Goal: Task Accomplishment & Management: Use online tool/utility

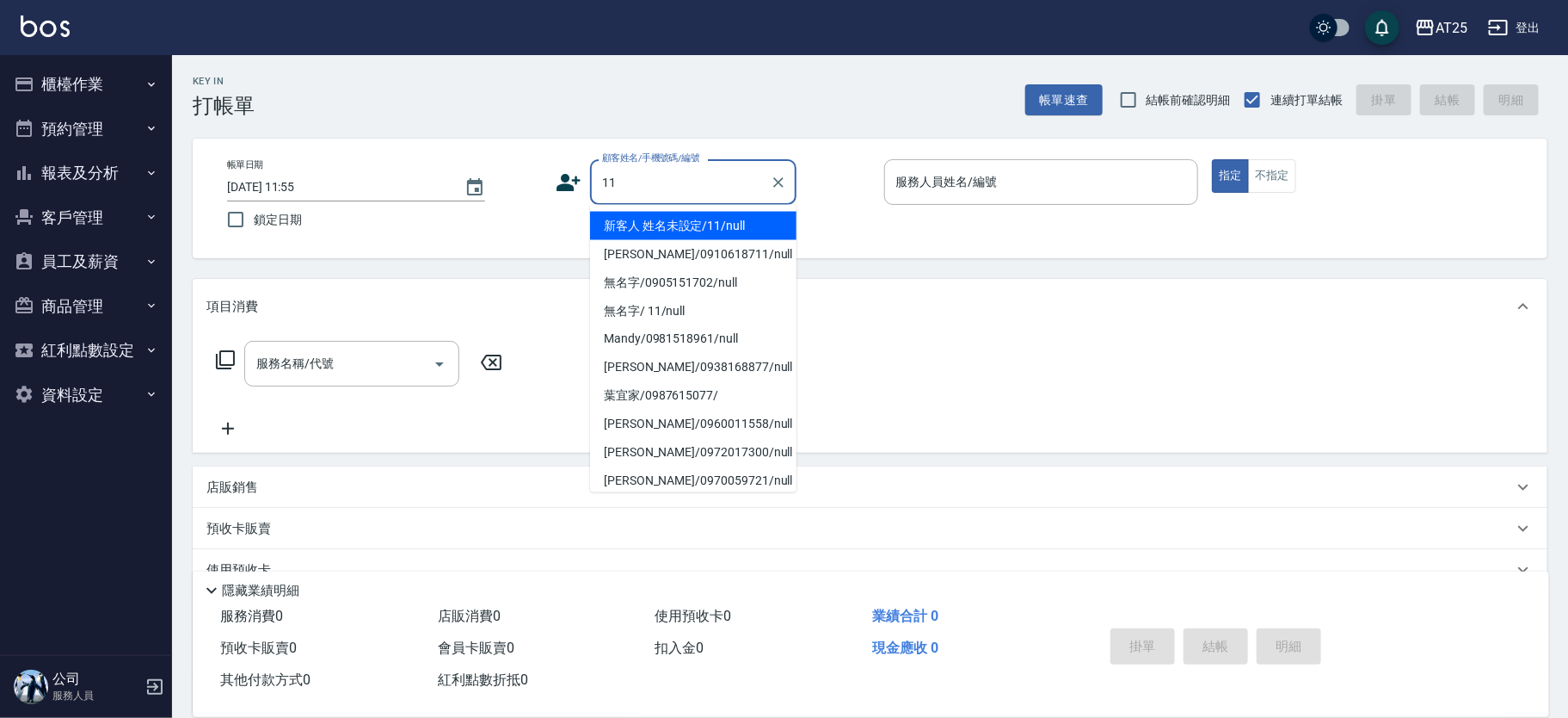
type input "新客人 姓名未設定/11/null"
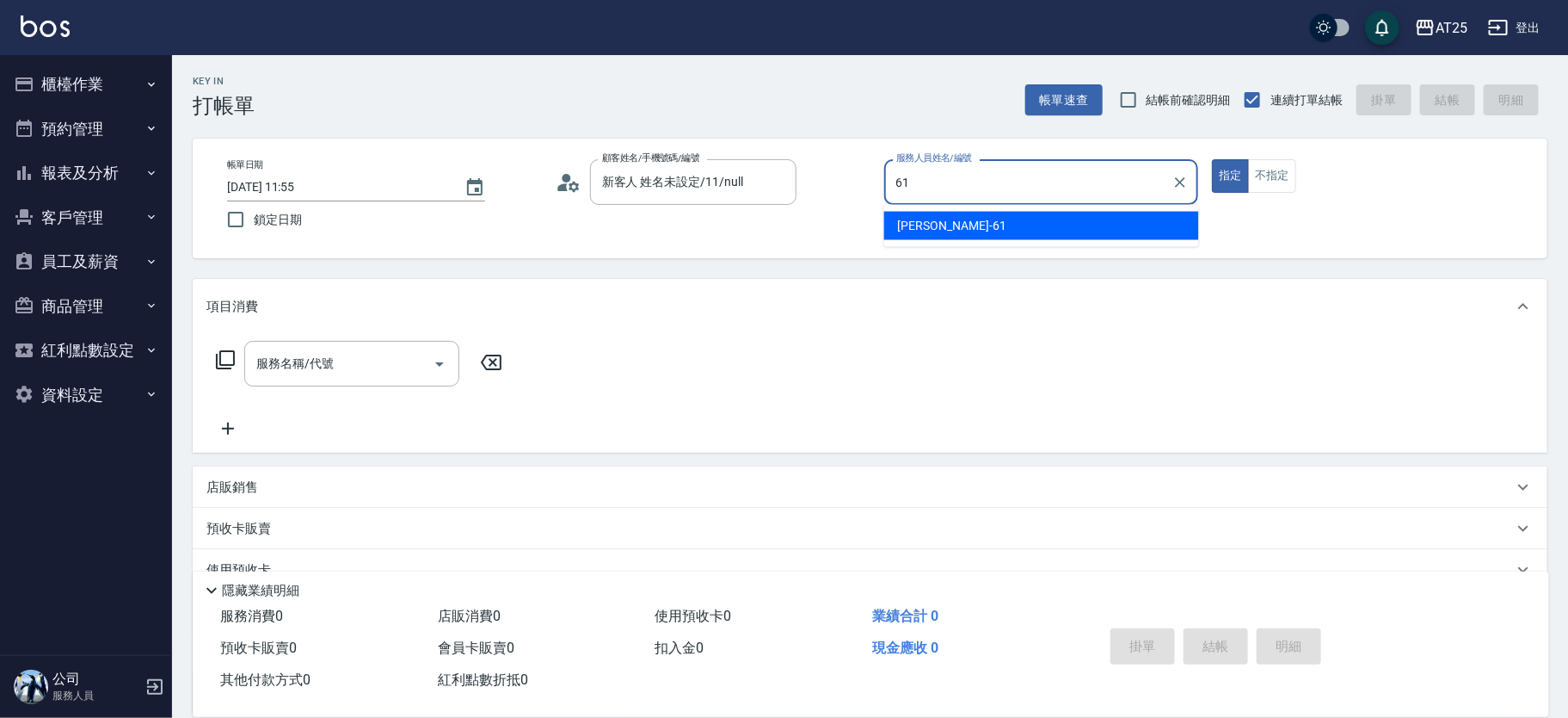
type input "游惠文-61"
type button "true"
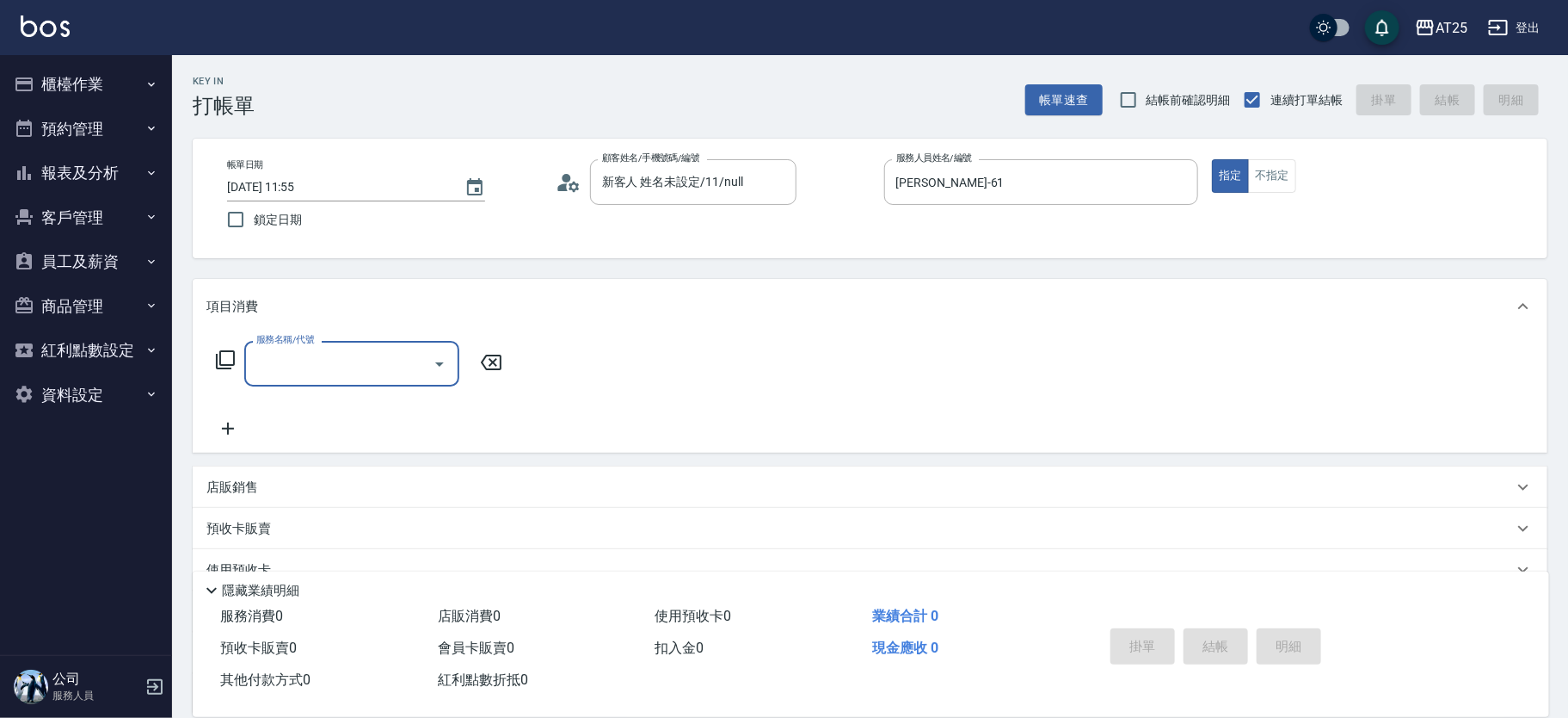
type input "5"
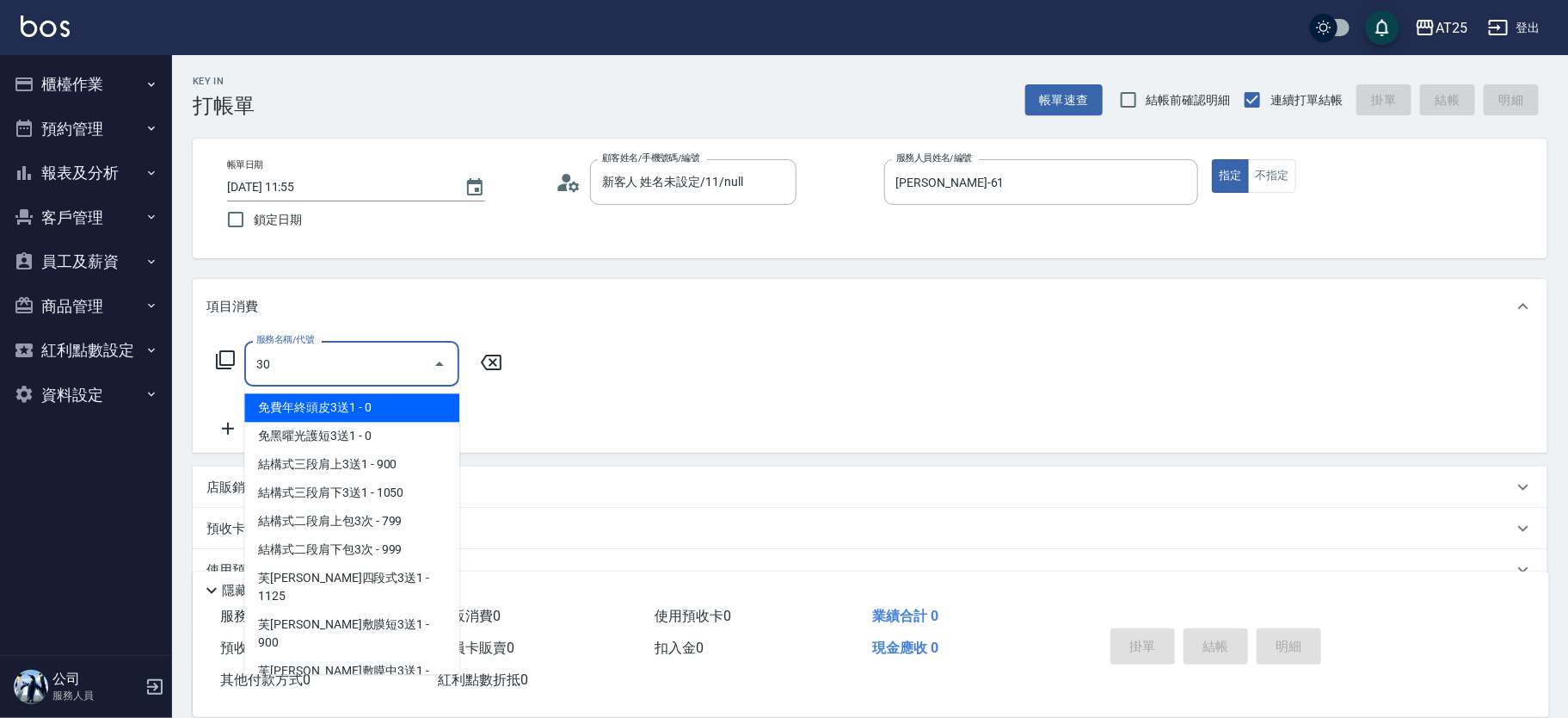
type input "301"
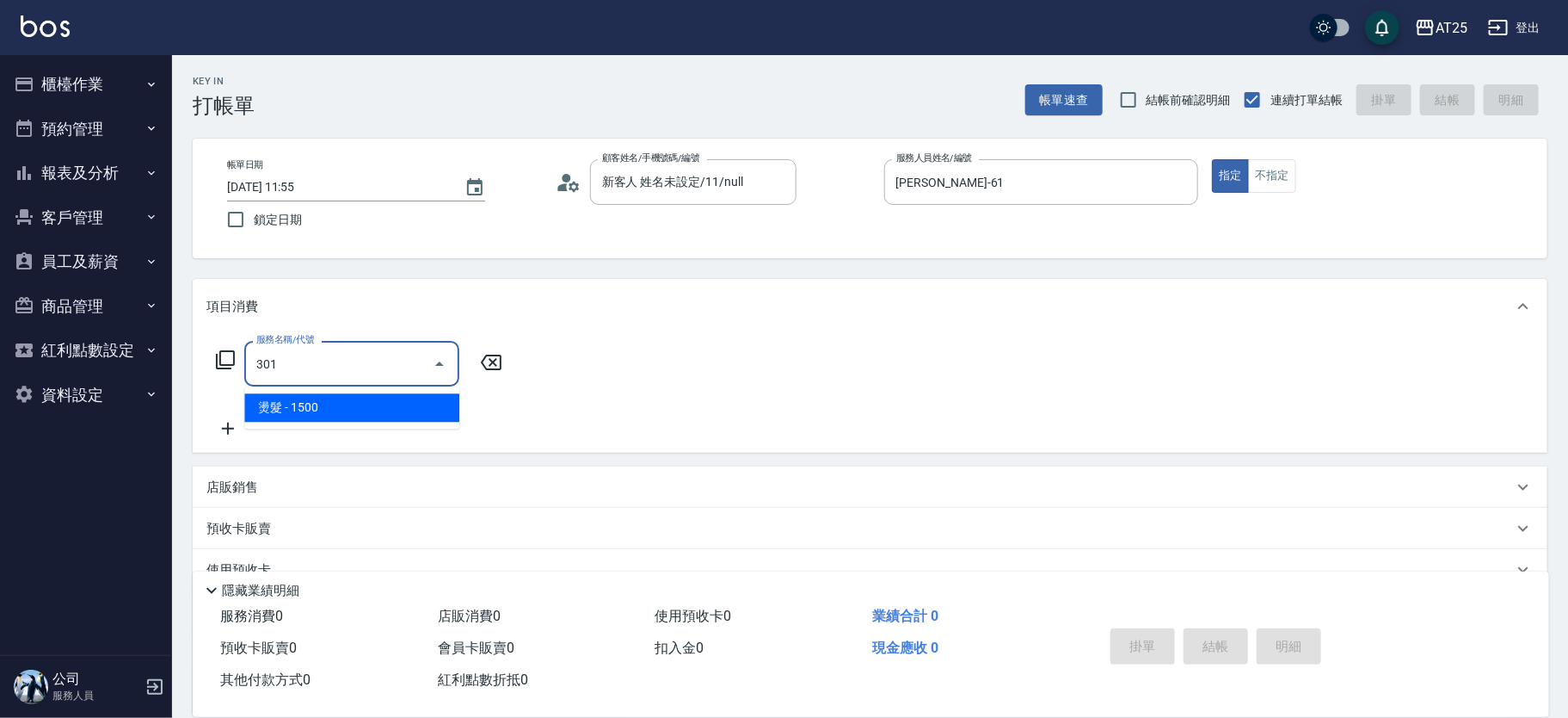
type input "150"
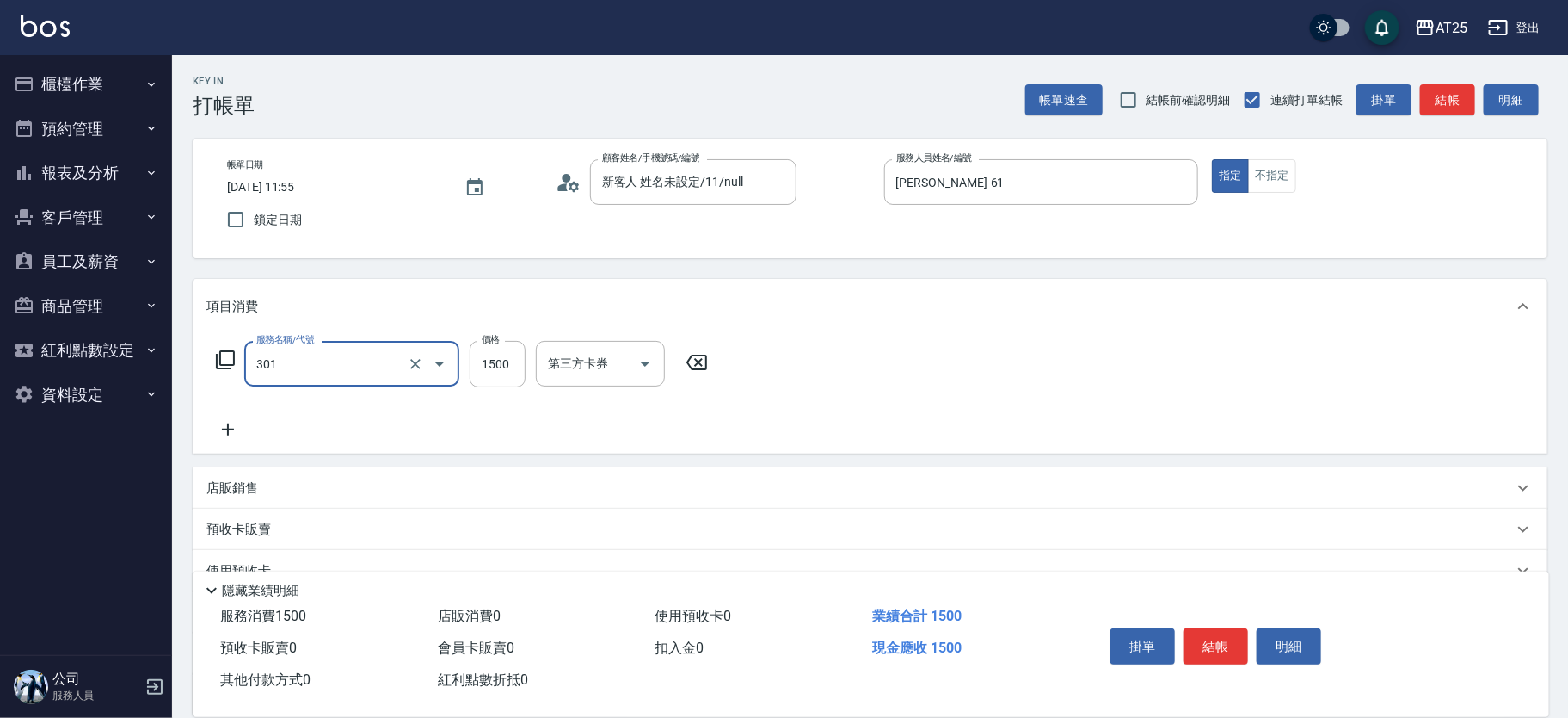
type input "燙髮(301)"
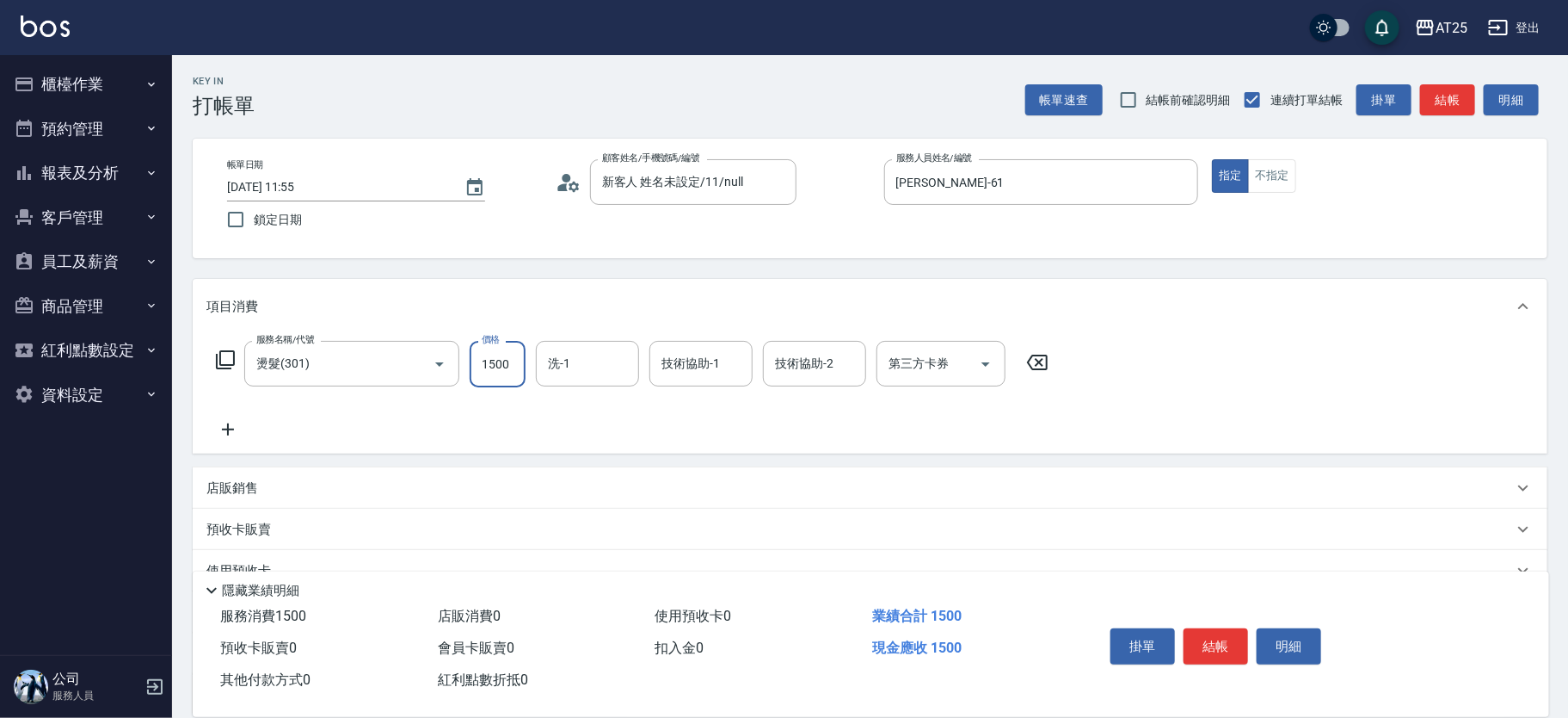
type input "0"
type input "14"
type input "10"
type input "149"
type input "140"
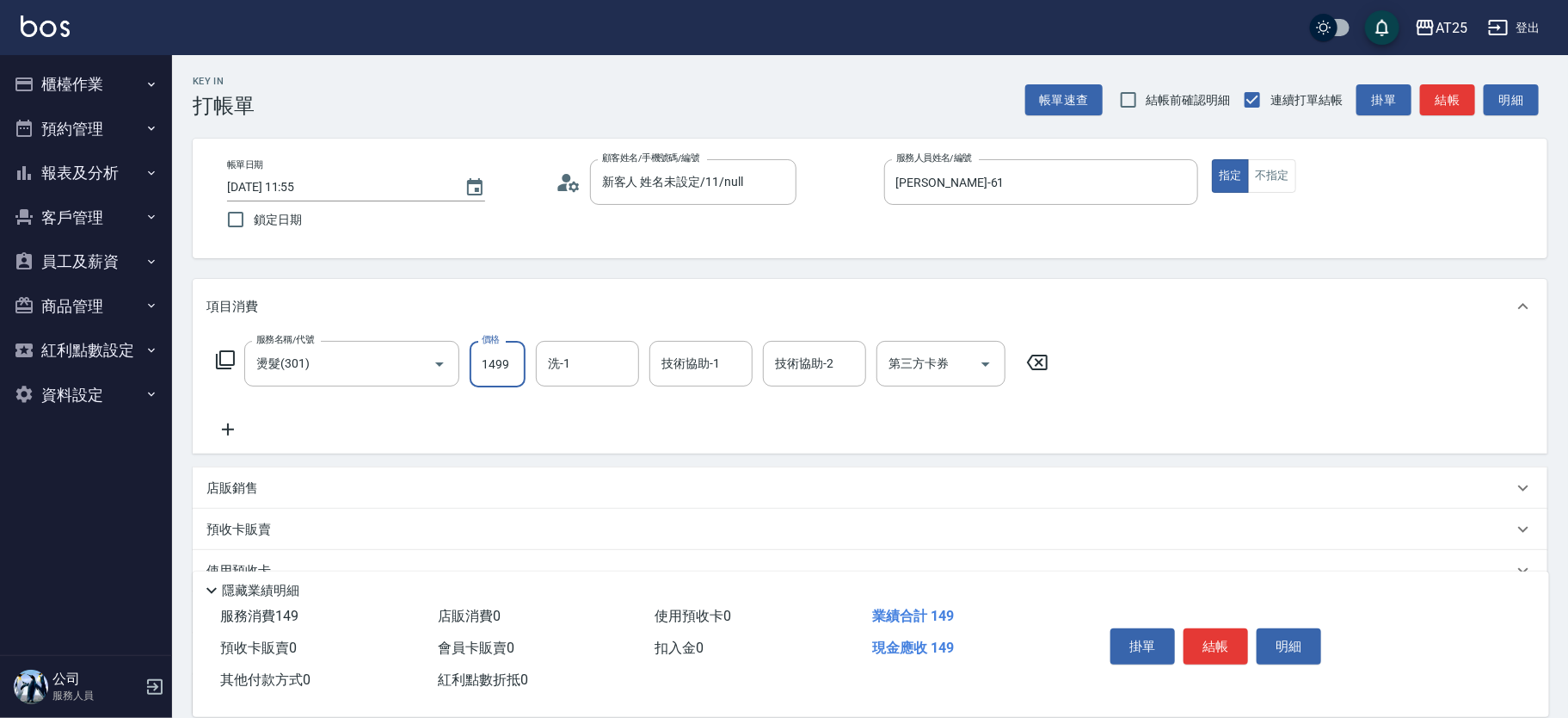
type input "1499"
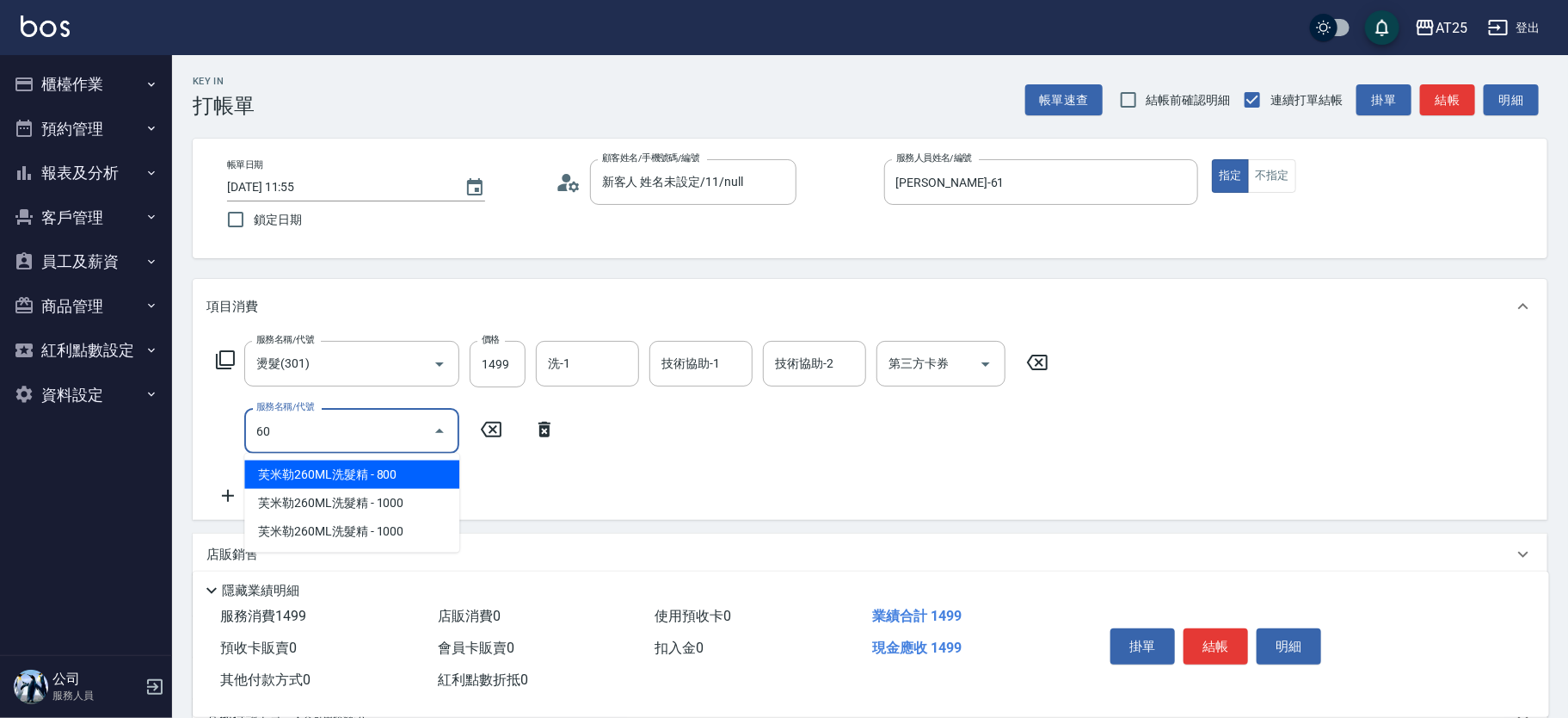
type input "601"
type input "240"
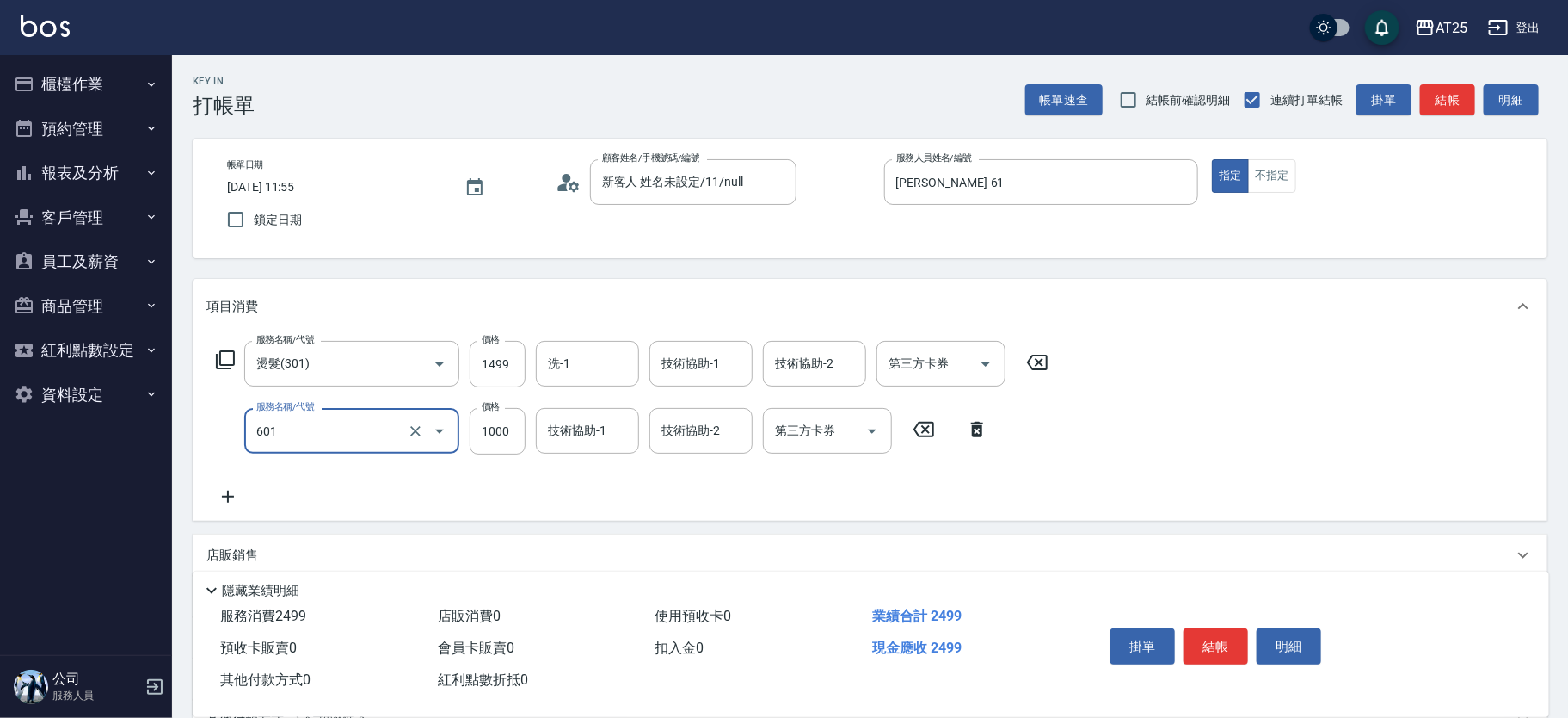
type input "自備護髮(1000上)(601)"
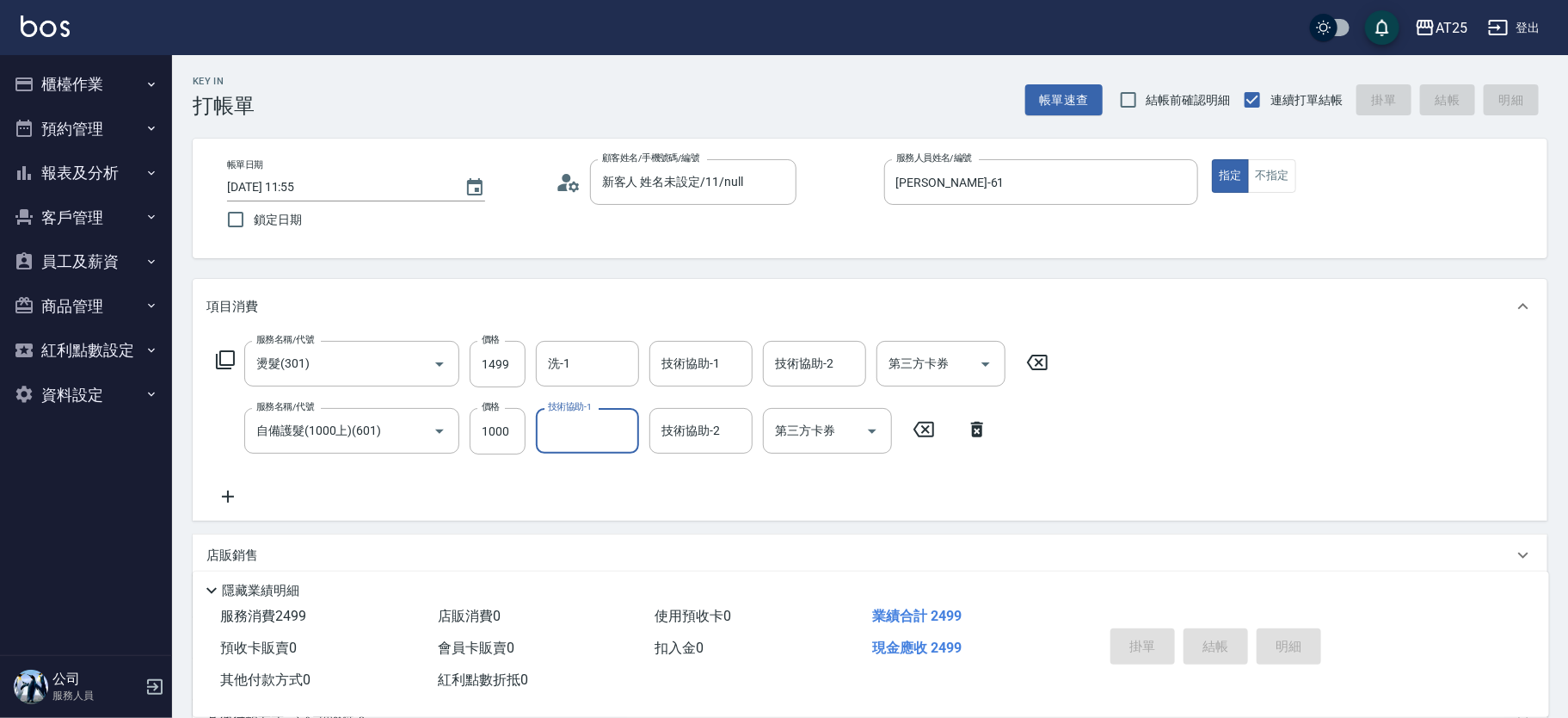
type input "2025/09/21 11:56"
type input "0"
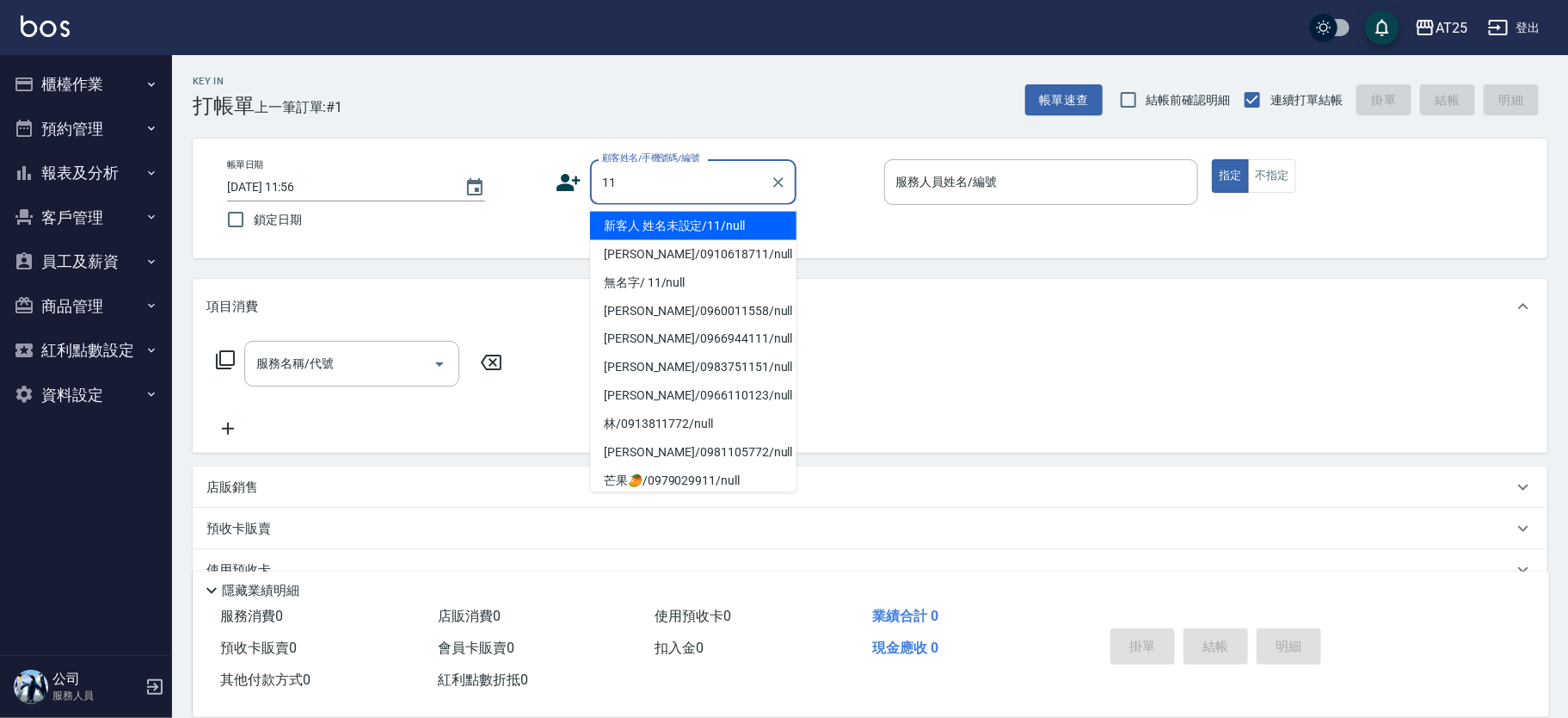
type input "新客人 姓名未設定/11/null"
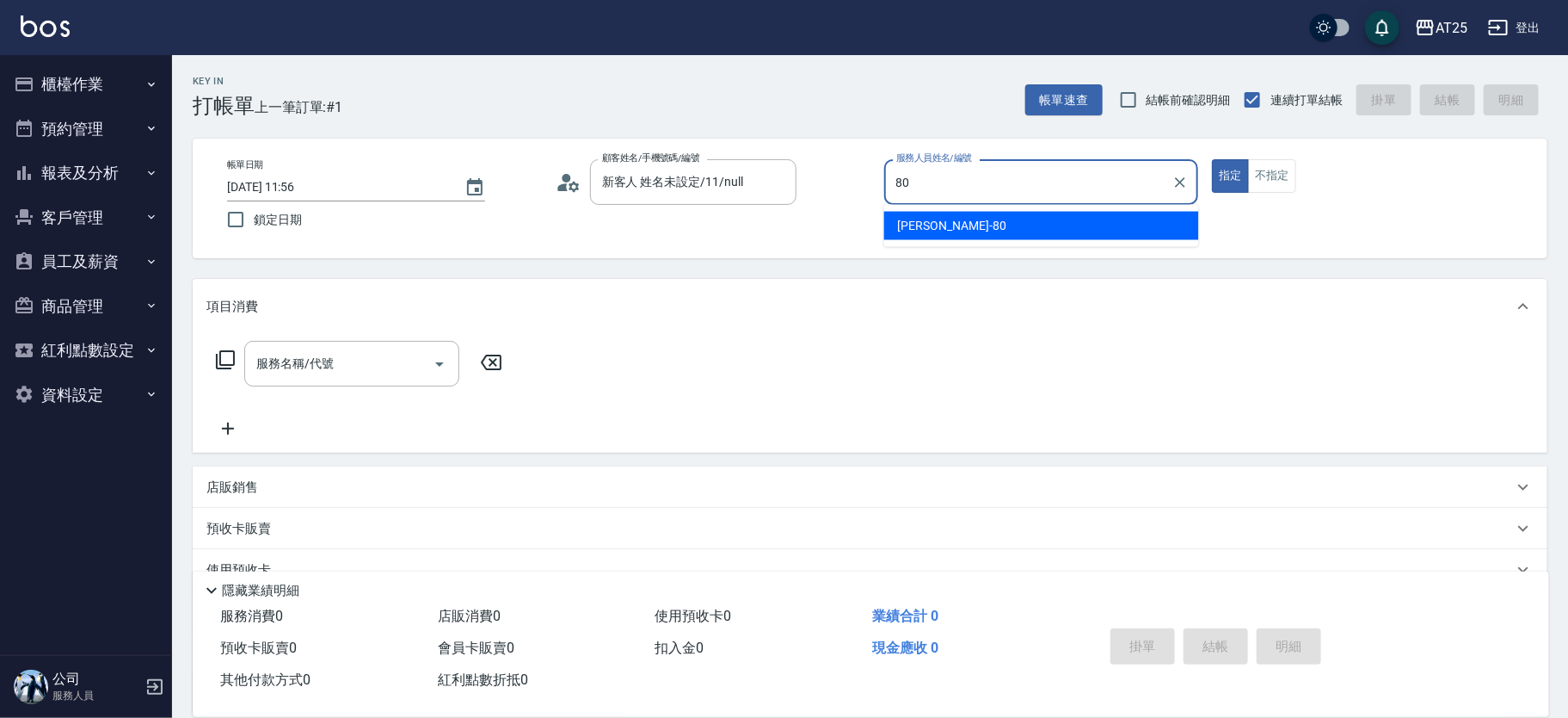
type input "Jessica-80"
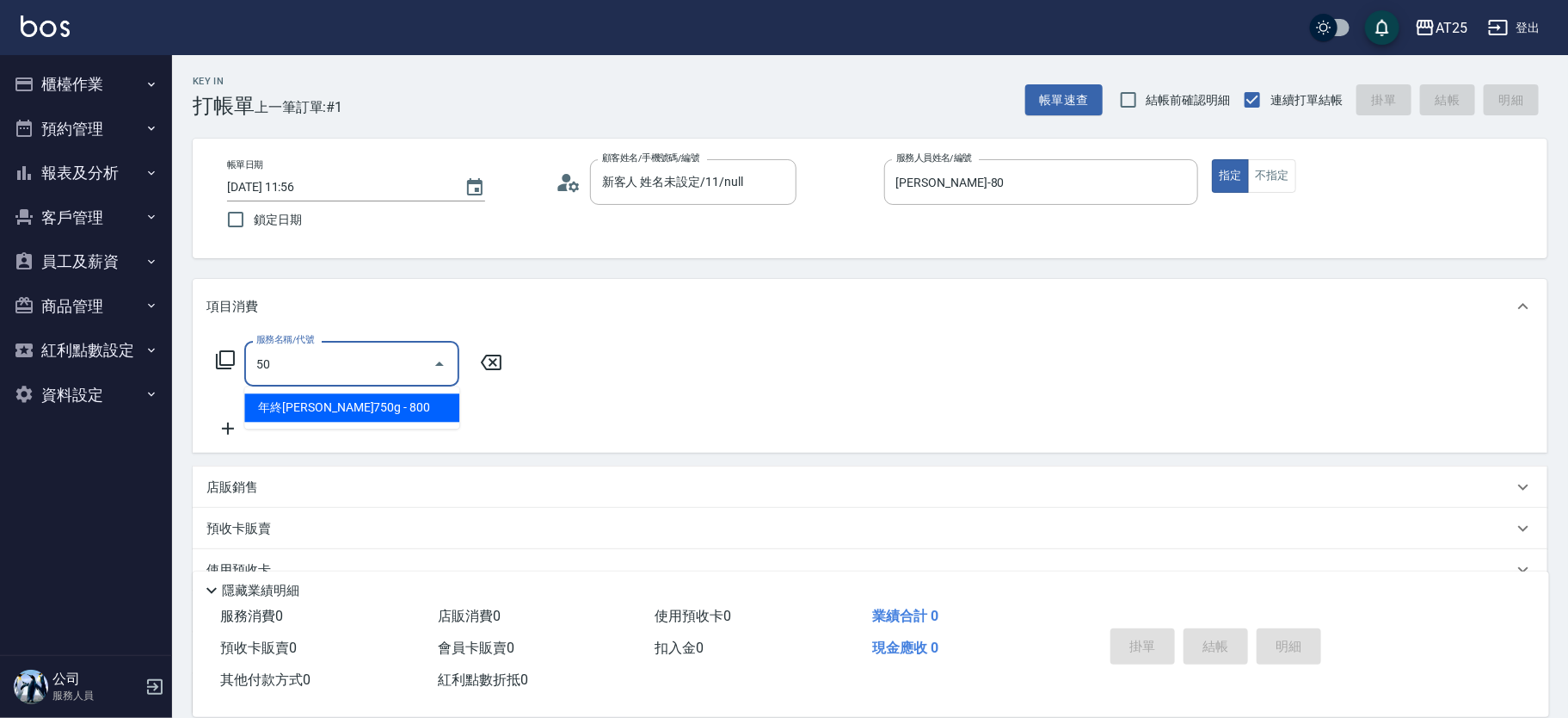
type input "501"
type input "100"
type input "染髮(501)"
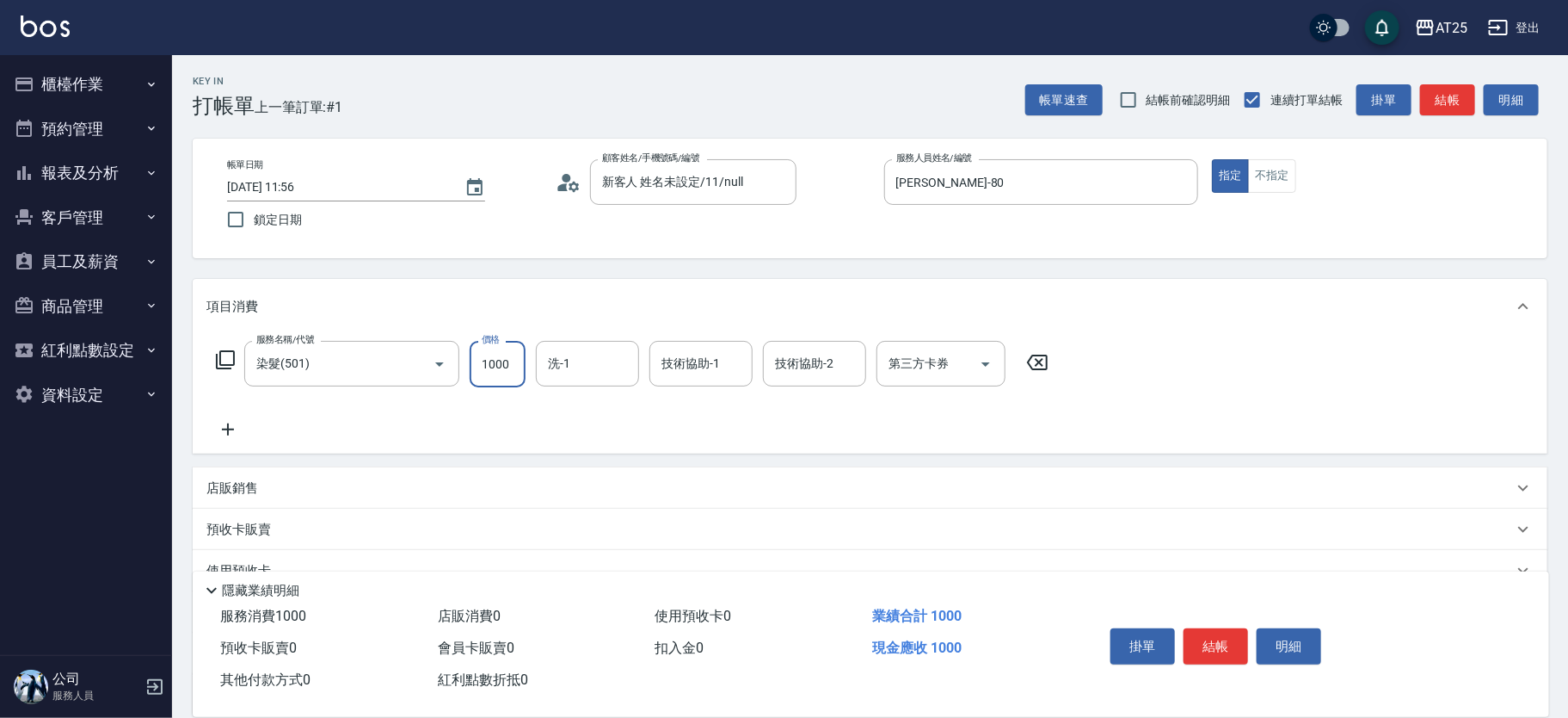
type input "0"
type input "150"
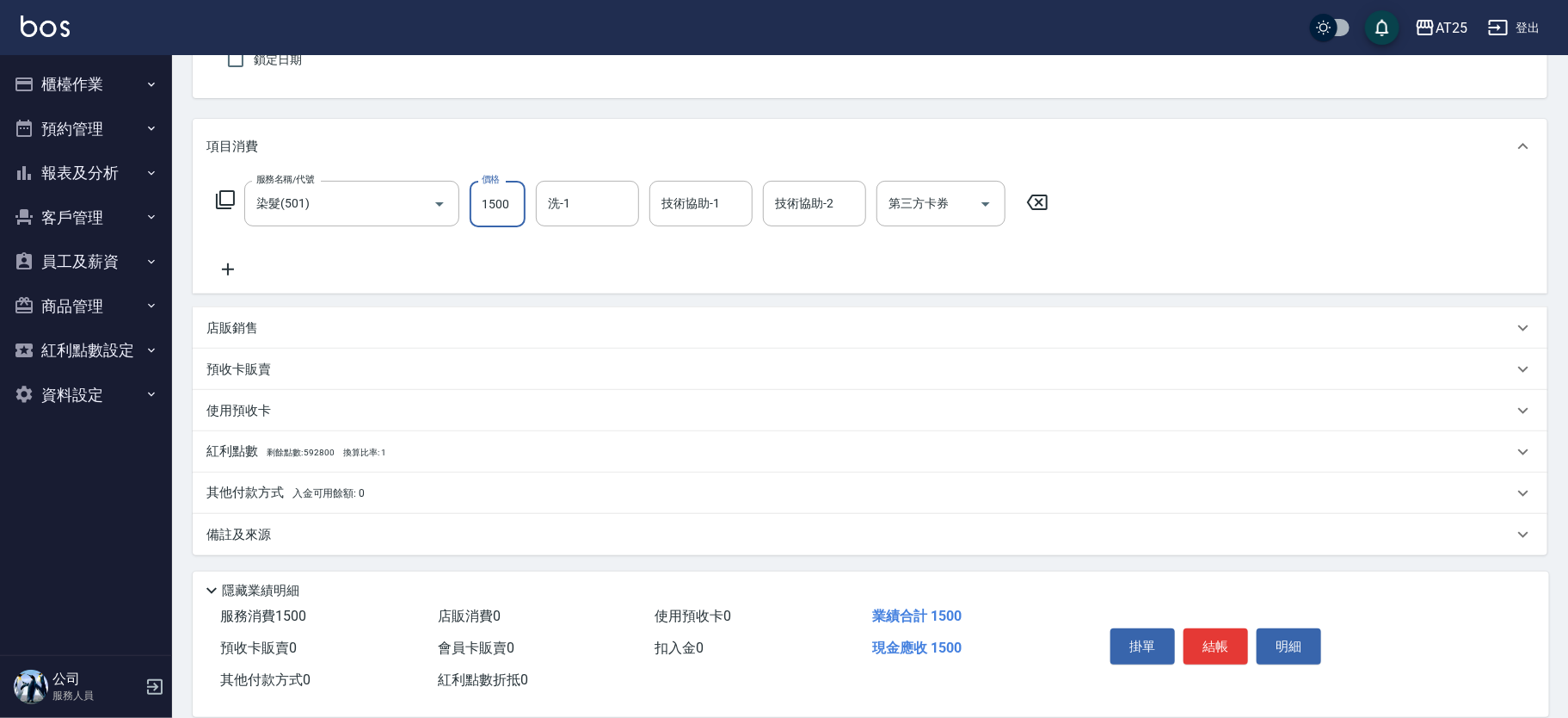
type input "1500"
click at [319, 494] on span "入金可用餘額: 0" at bounding box center [329, 493] width 73 height 12
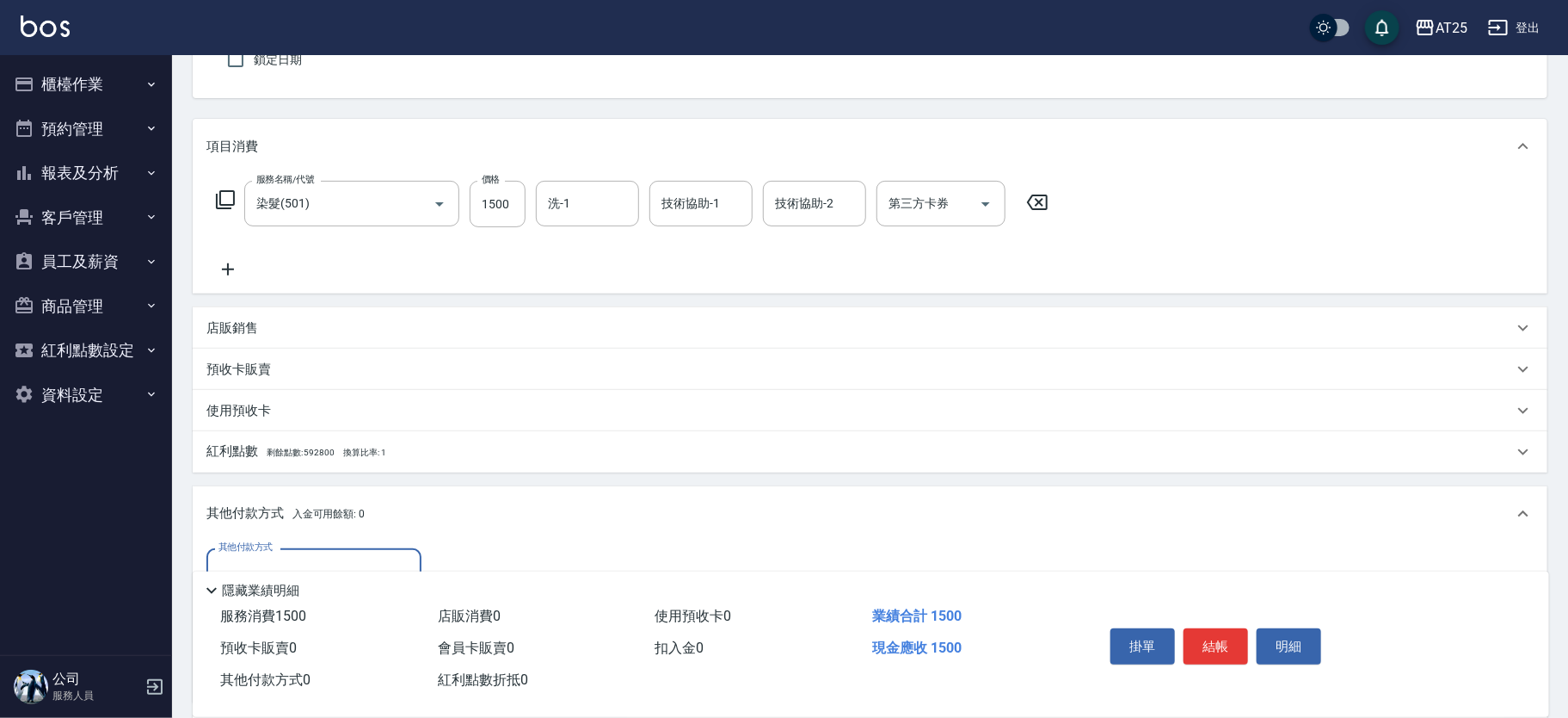
scroll to position [0, 0]
drag, startPoint x: 1446, startPoint y: 416, endPoint x: 1485, endPoint y: 499, distance: 91.7
click at [1483, 502] on div "項目消費 服務名稱/代號 染髮(501) 服務名稱/代號 價格 1500 價格 洗-1 洗-1 技術協助-1 技術協助-1 技術協助-2 技術協助-2 第三方…" at bounding box center [869, 438] width 1354 height 639
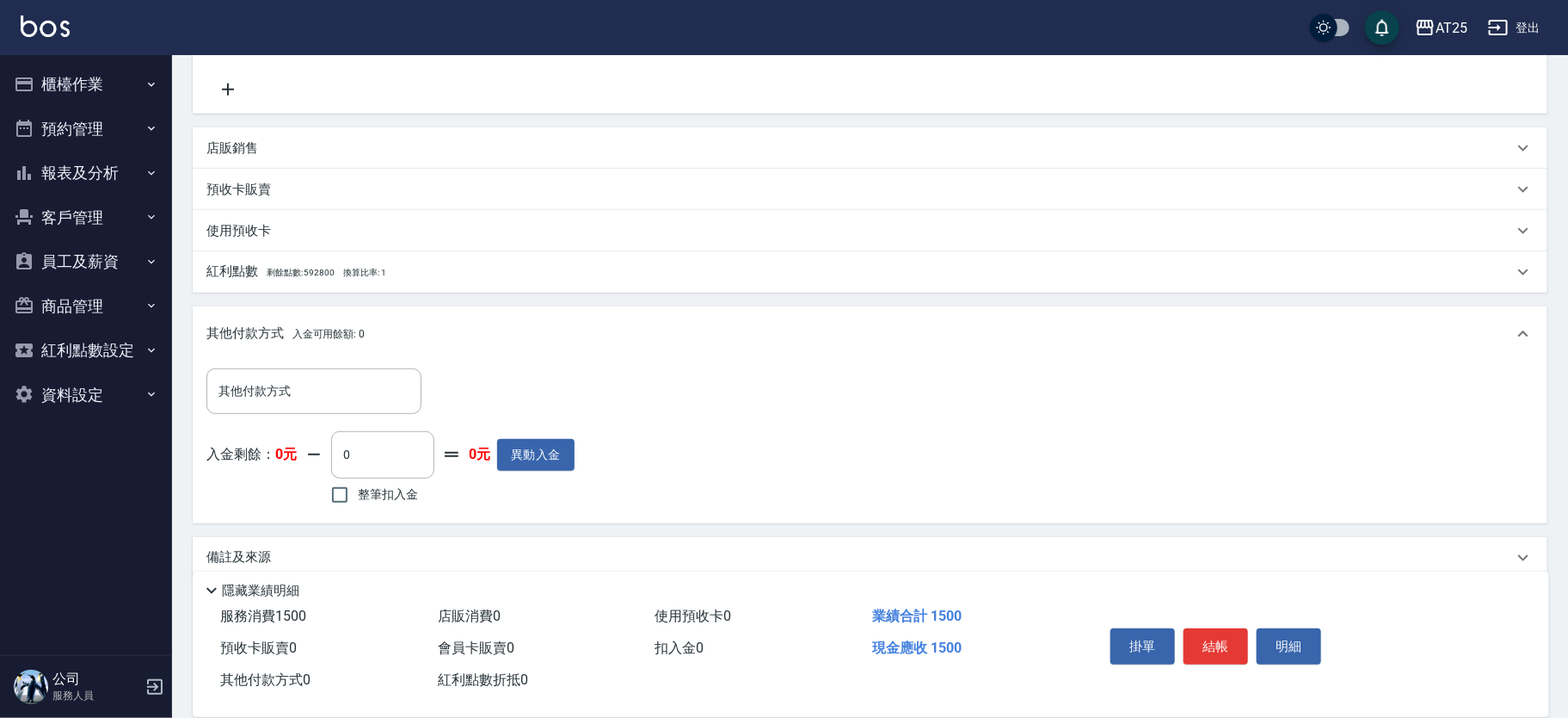
scroll to position [362, 0]
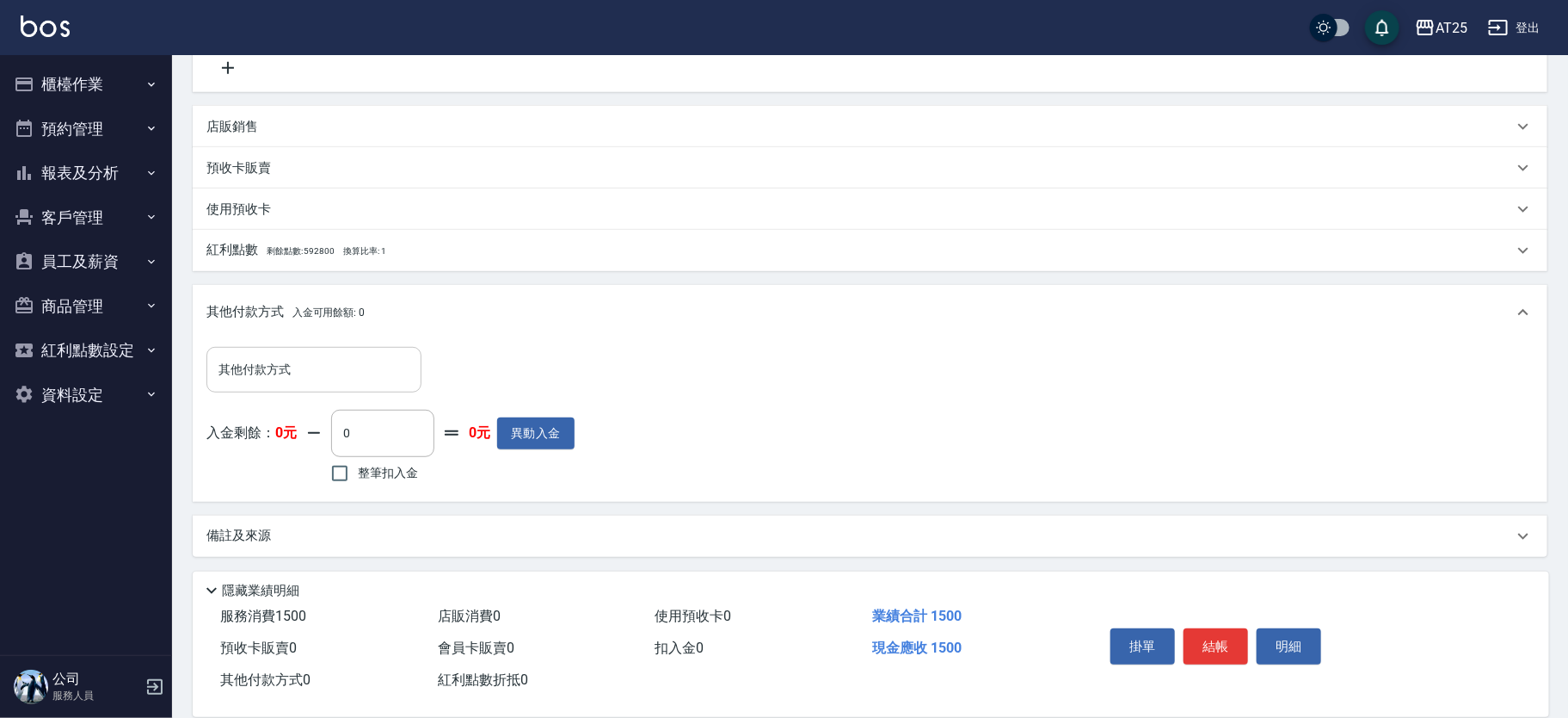
click at [350, 383] on input "其他付款方式" at bounding box center [313, 369] width 199 height 30
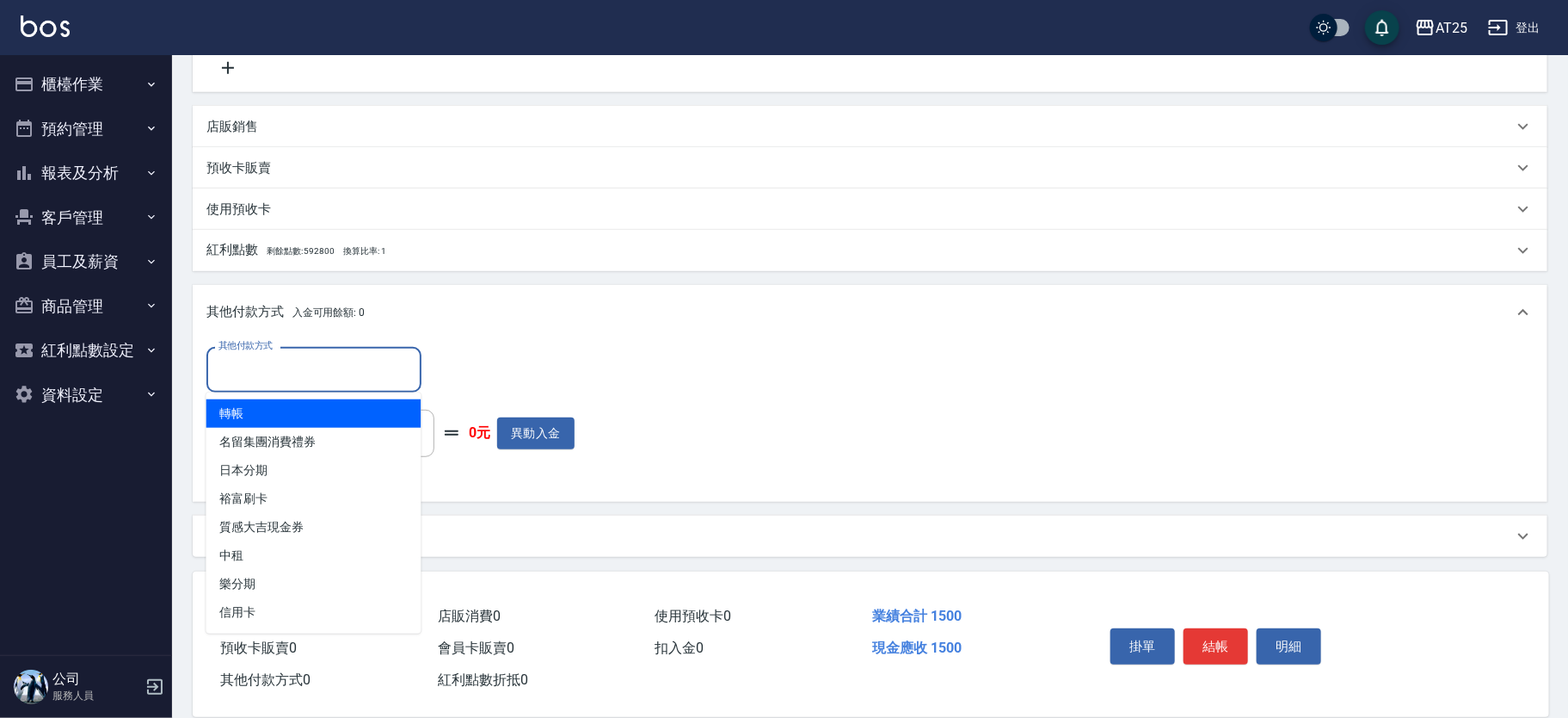
click at [342, 407] on span "轉帳" at bounding box center [313, 413] width 215 height 28
type input "轉帳"
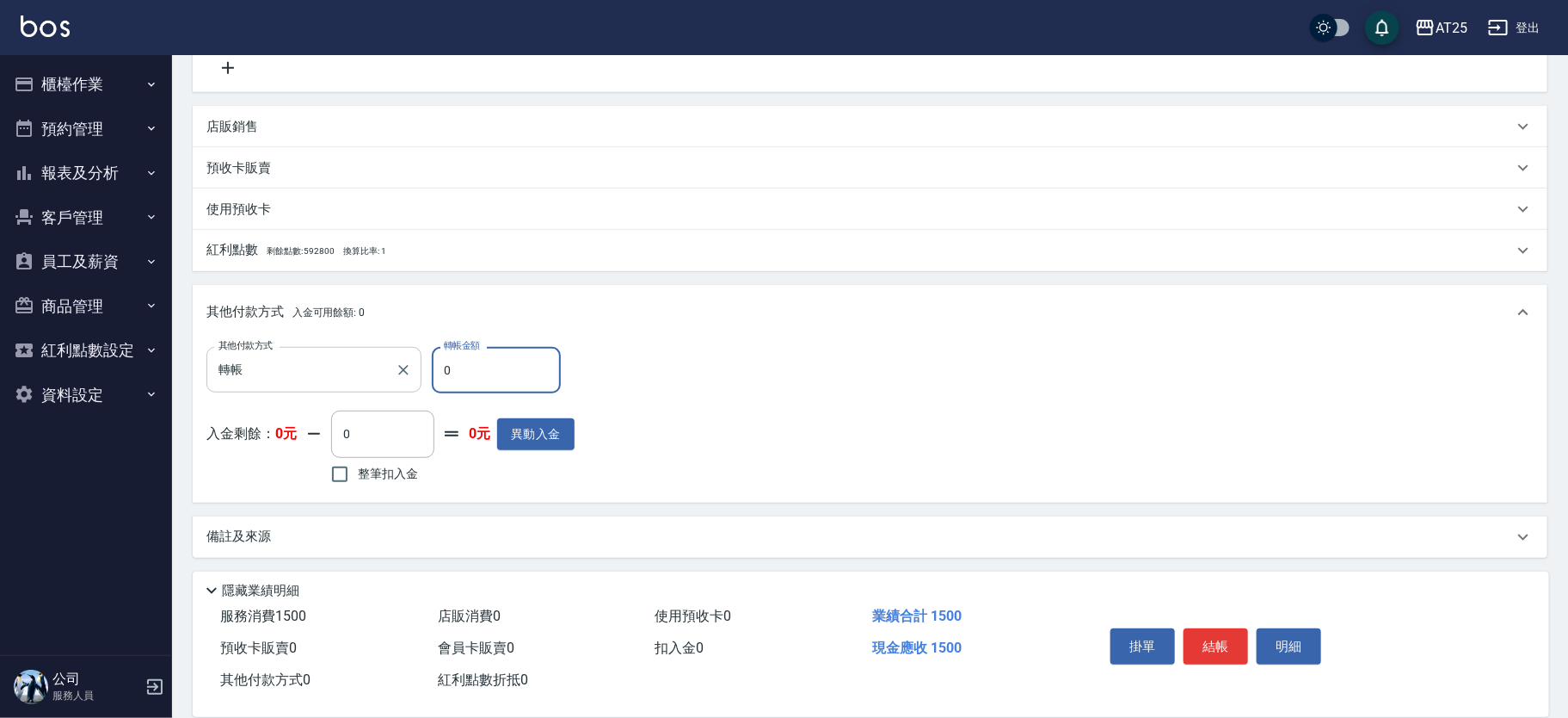
click at [413, 359] on div "其他付款方式 轉帳 其他付款方式 轉帳金額 0 轉帳金額" at bounding box center [390, 370] width 368 height 47
type input "1"
type input "140"
type input "15"
type input "130"
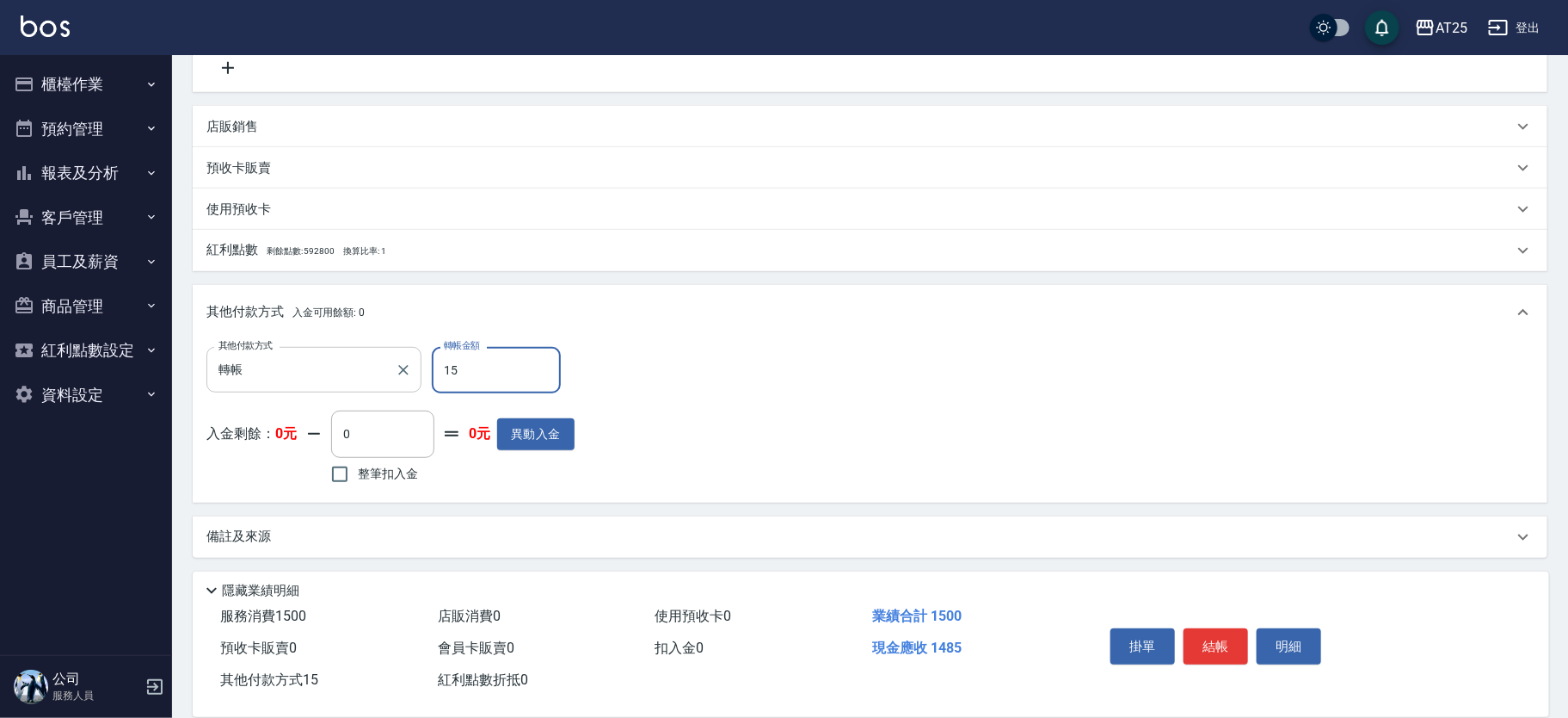
type input "150"
type input "0"
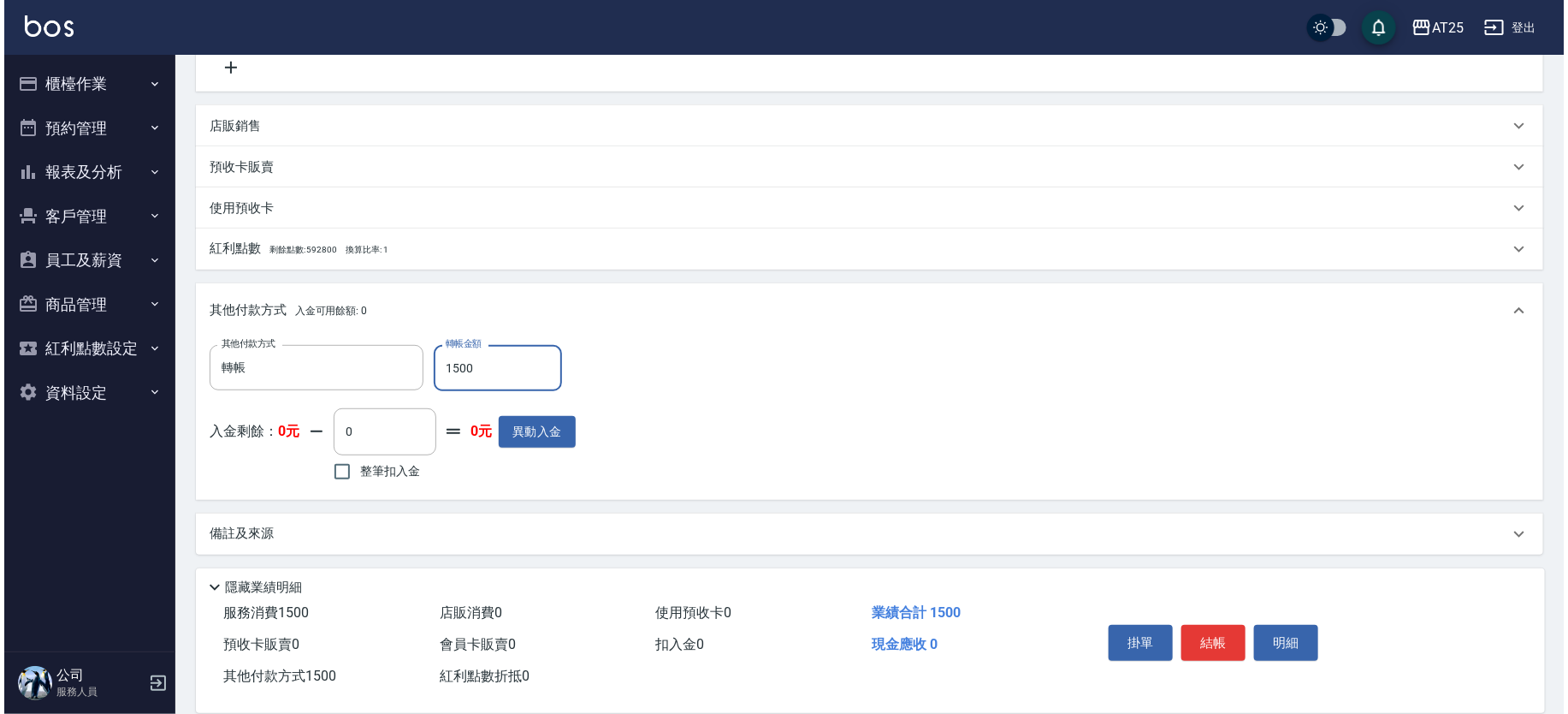
scroll to position [0, 0]
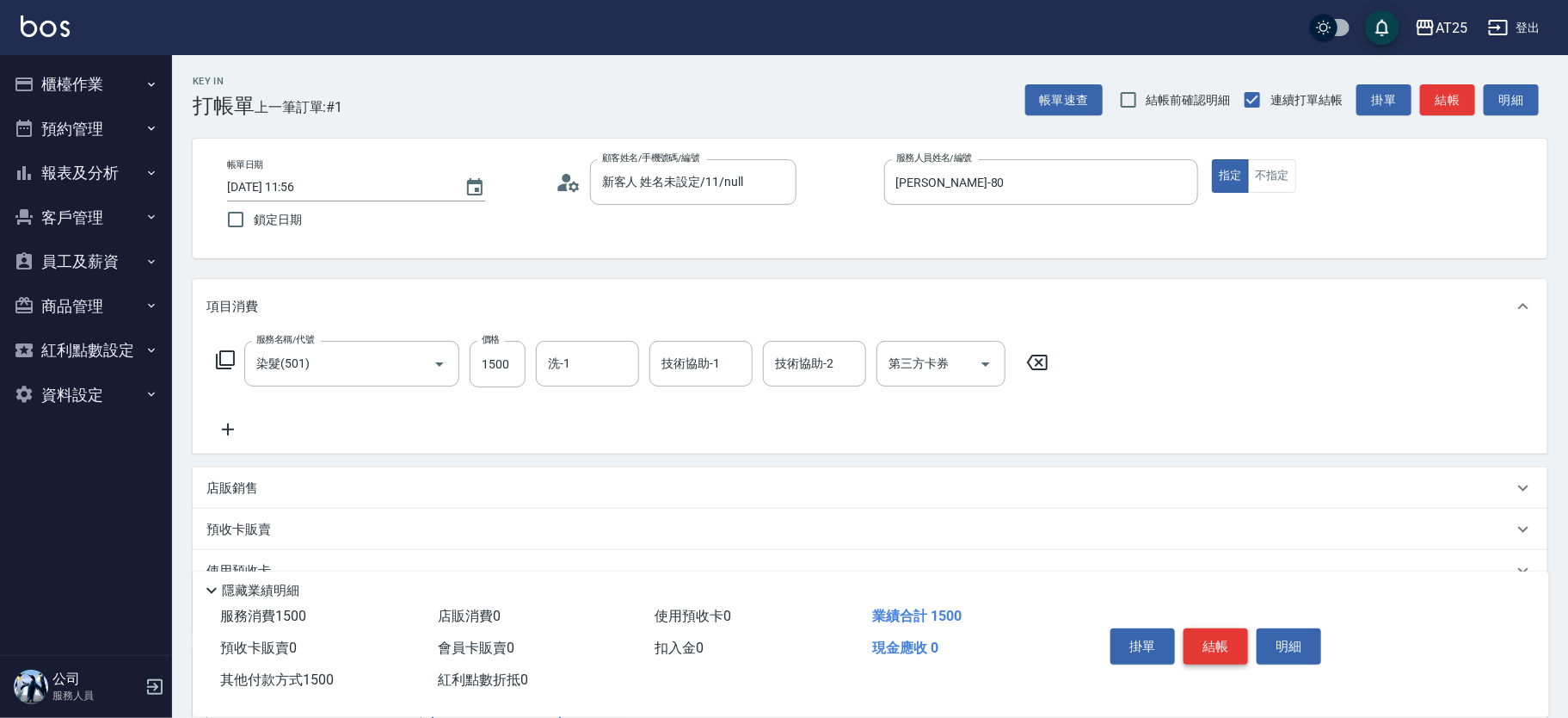
type input "1500"
click at [1234, 641] on button "結帳" at bounding box center [1215, 646] width 65 height 36
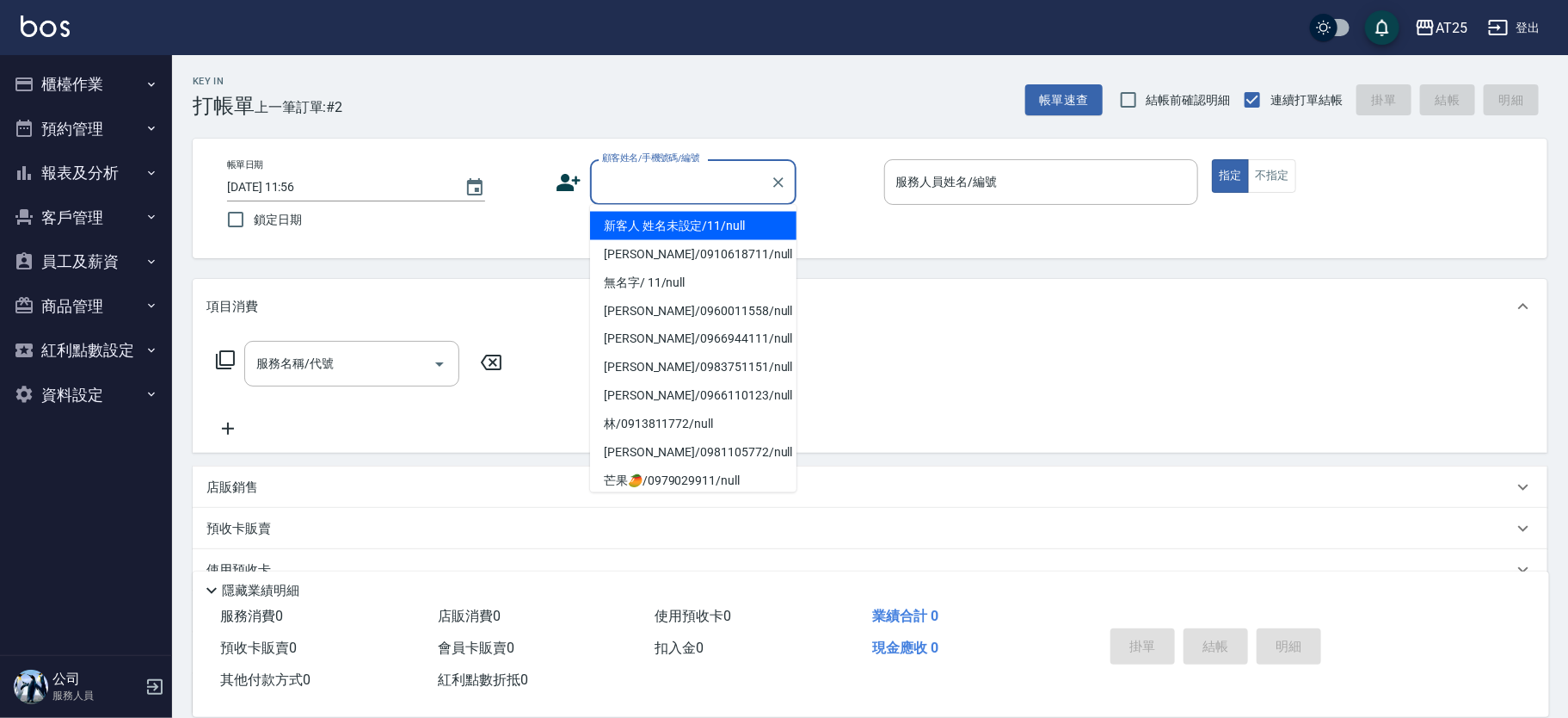
click at [649, 173] on input "顧客姓名/手機號碼/編號" at bounding box center [680, 181] width 165 height 30
click at [702, 225] on li "新客人 姓名未設定/11/null" at bounding box center [693, 225] width 206 height 28
type input "新客人 姓名未設定/11/null"
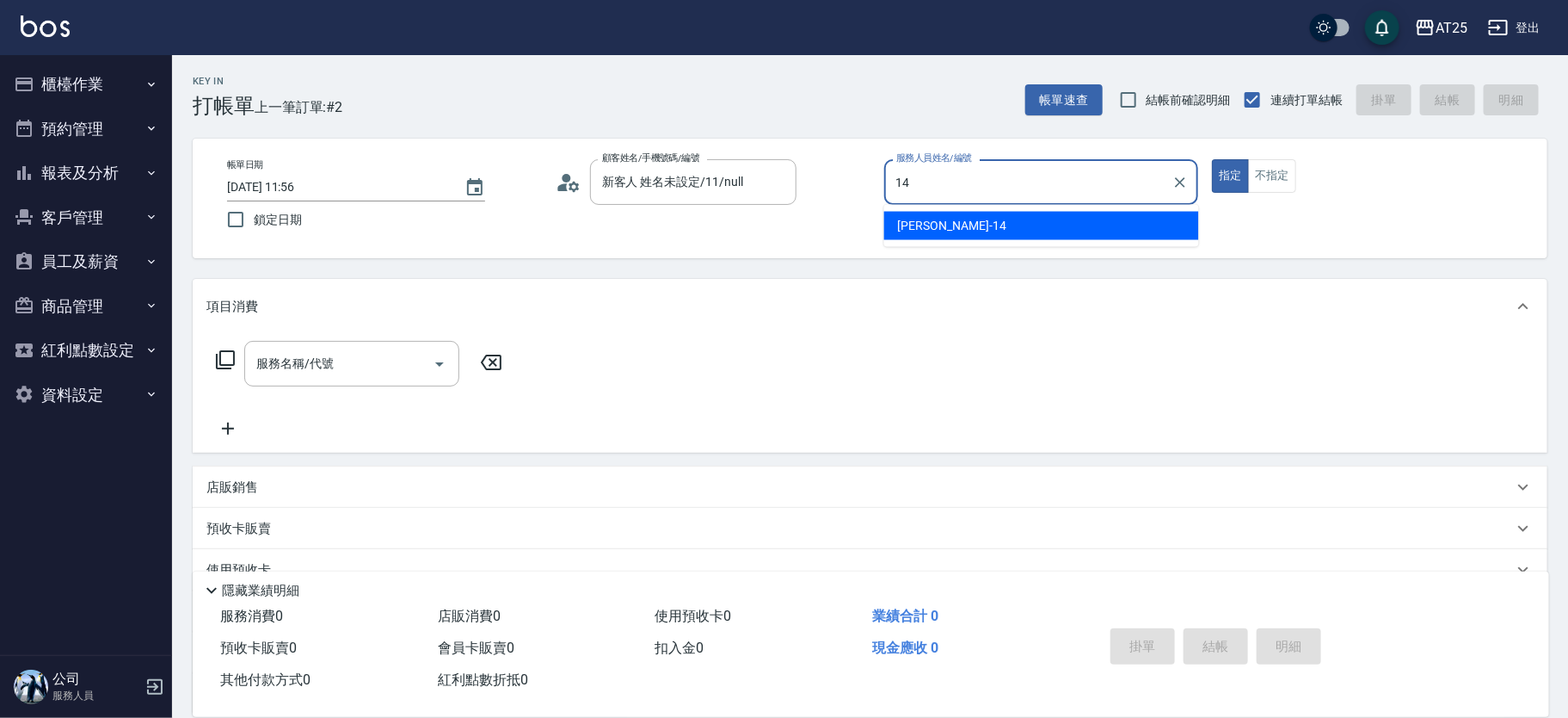
type input "Ken-14"
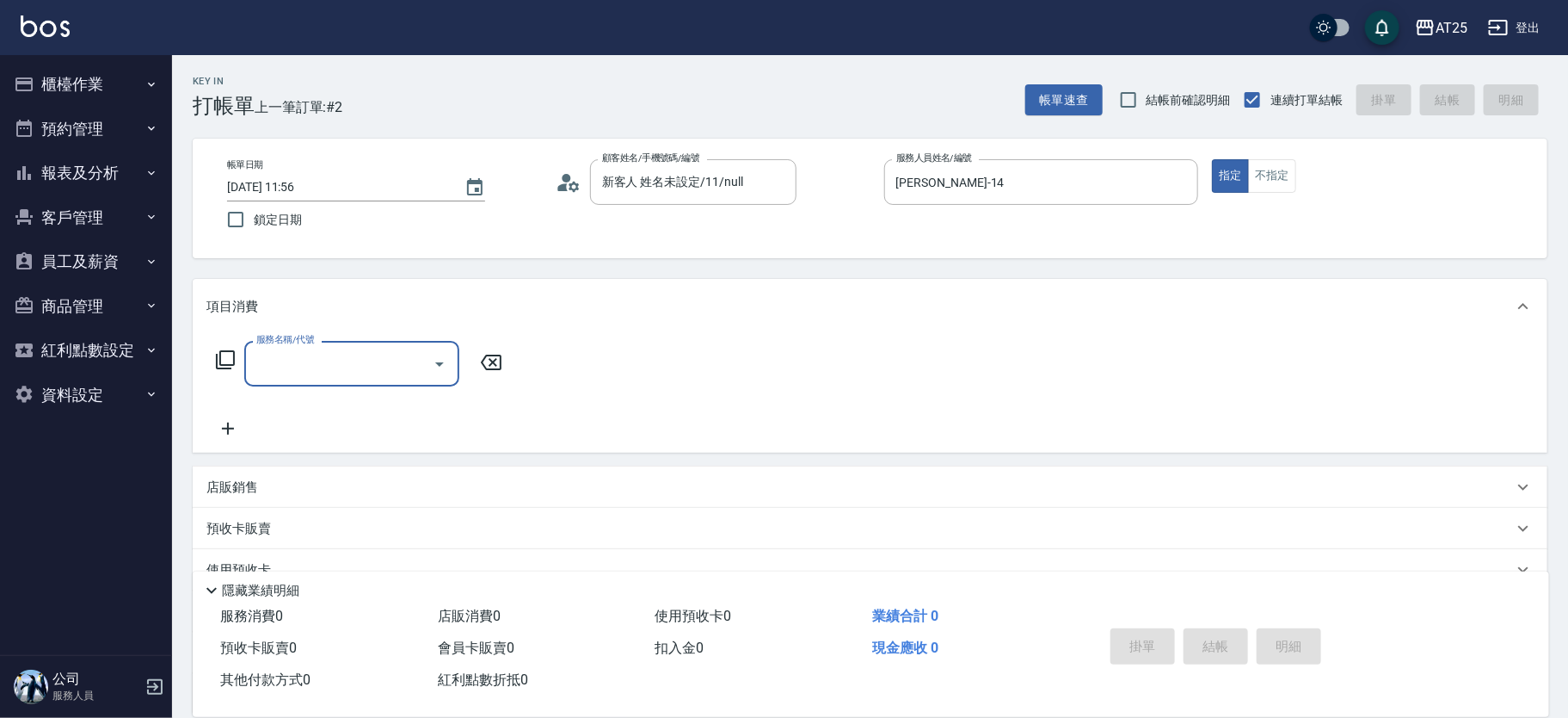
click at [226, 359] on icon at bounding box center [225, 360] width 21 height 21
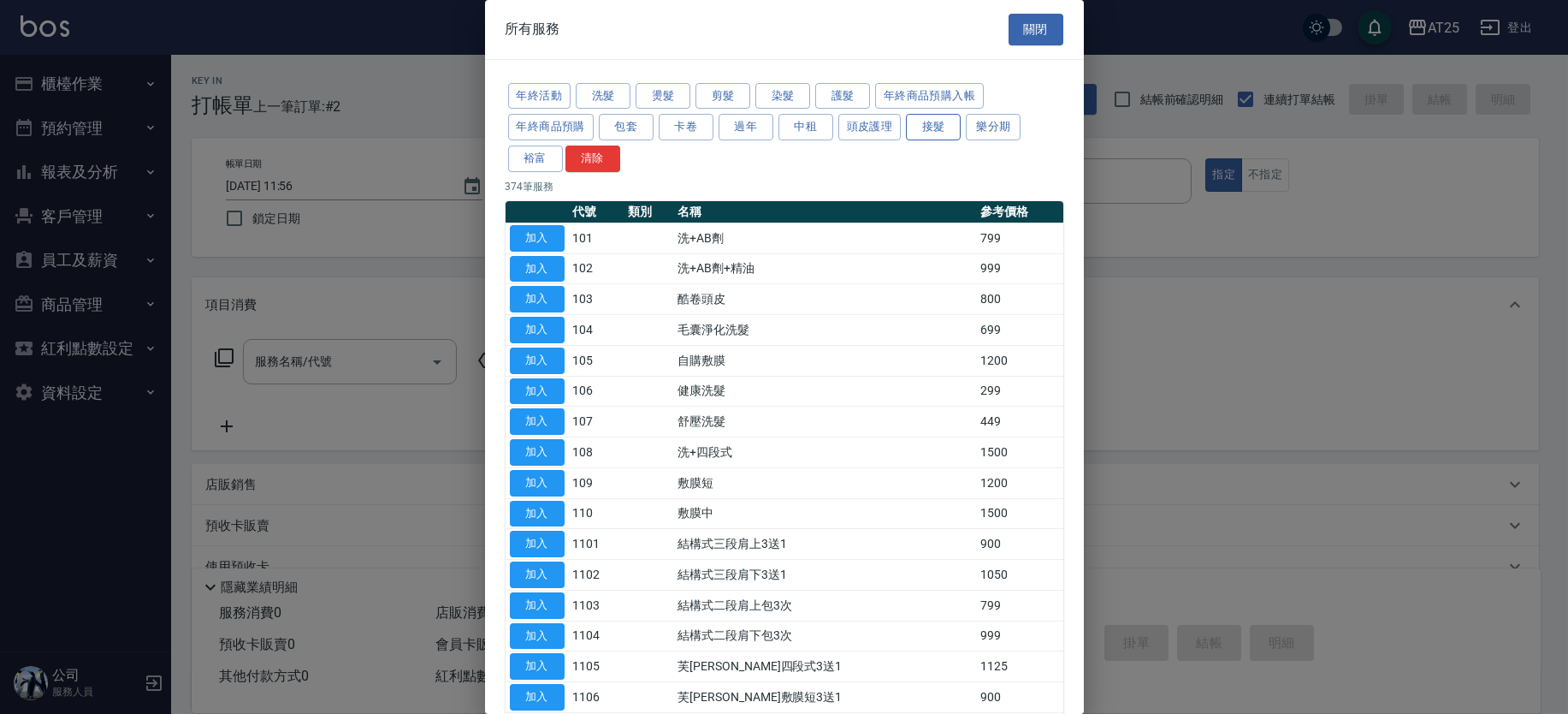
click at [954, 116] on button "接髮" at bounding box center [933, 127] width 55 height 27
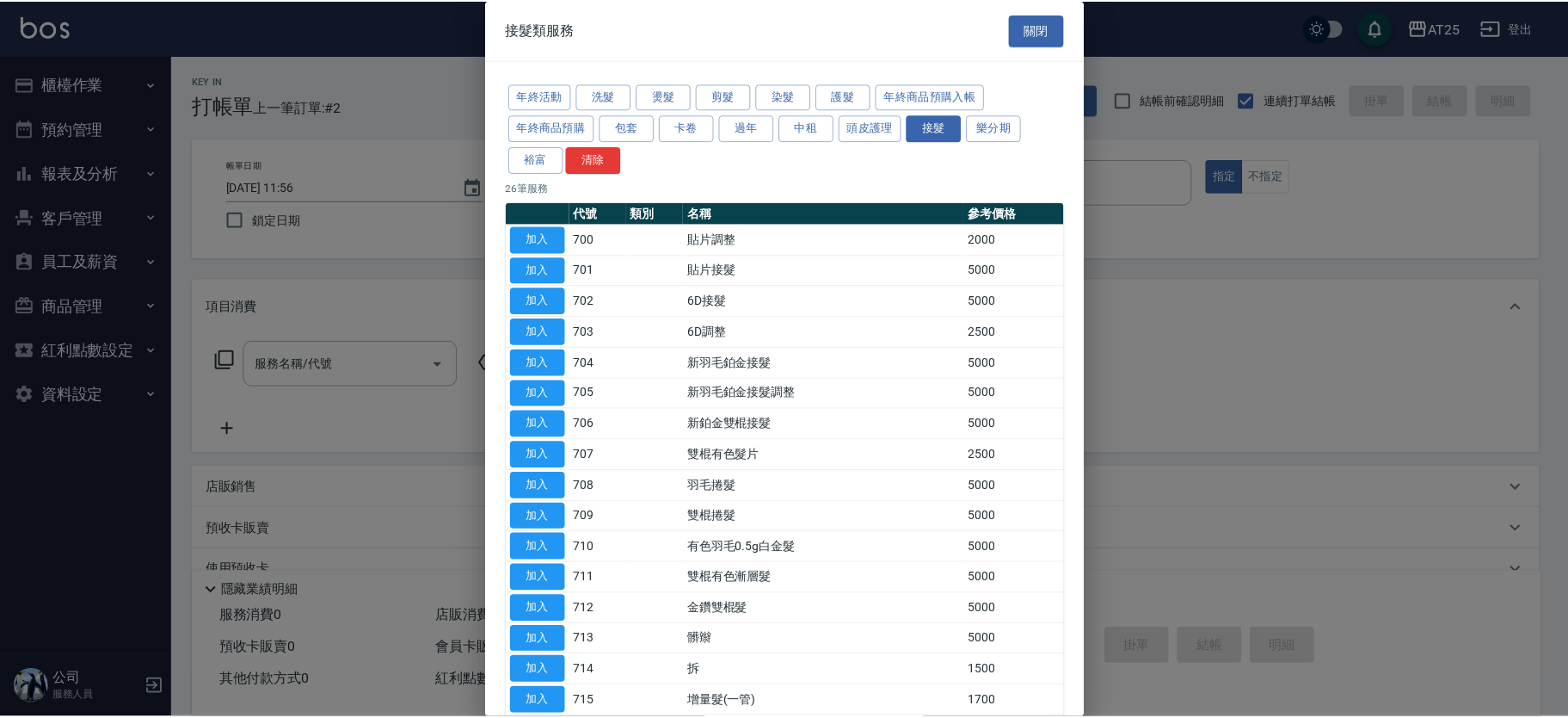
scroll to position [400, 0]
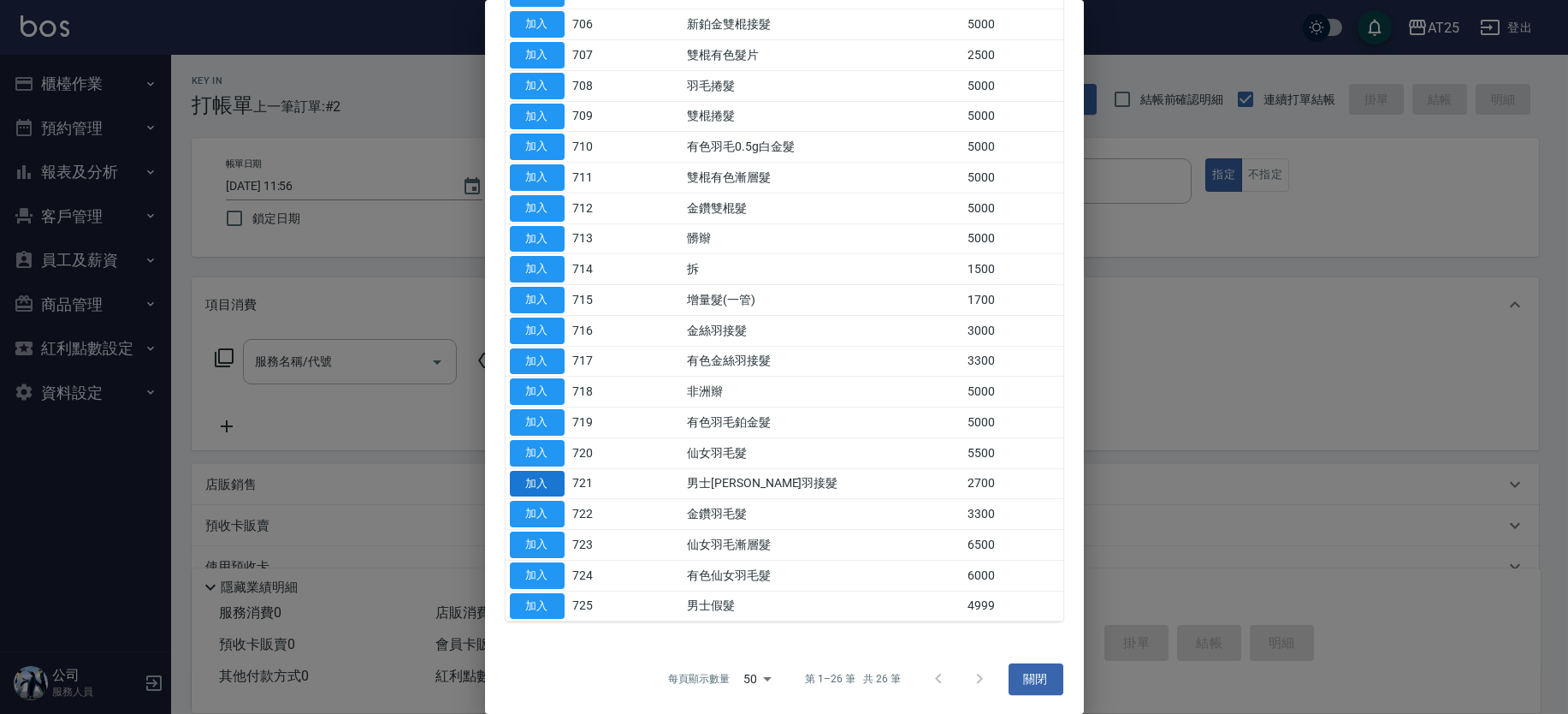
click at [537, 484] on button "加入" at bounding box center [537, 483] width 55 height 27
type input "男士金絲羽接髮(721)"
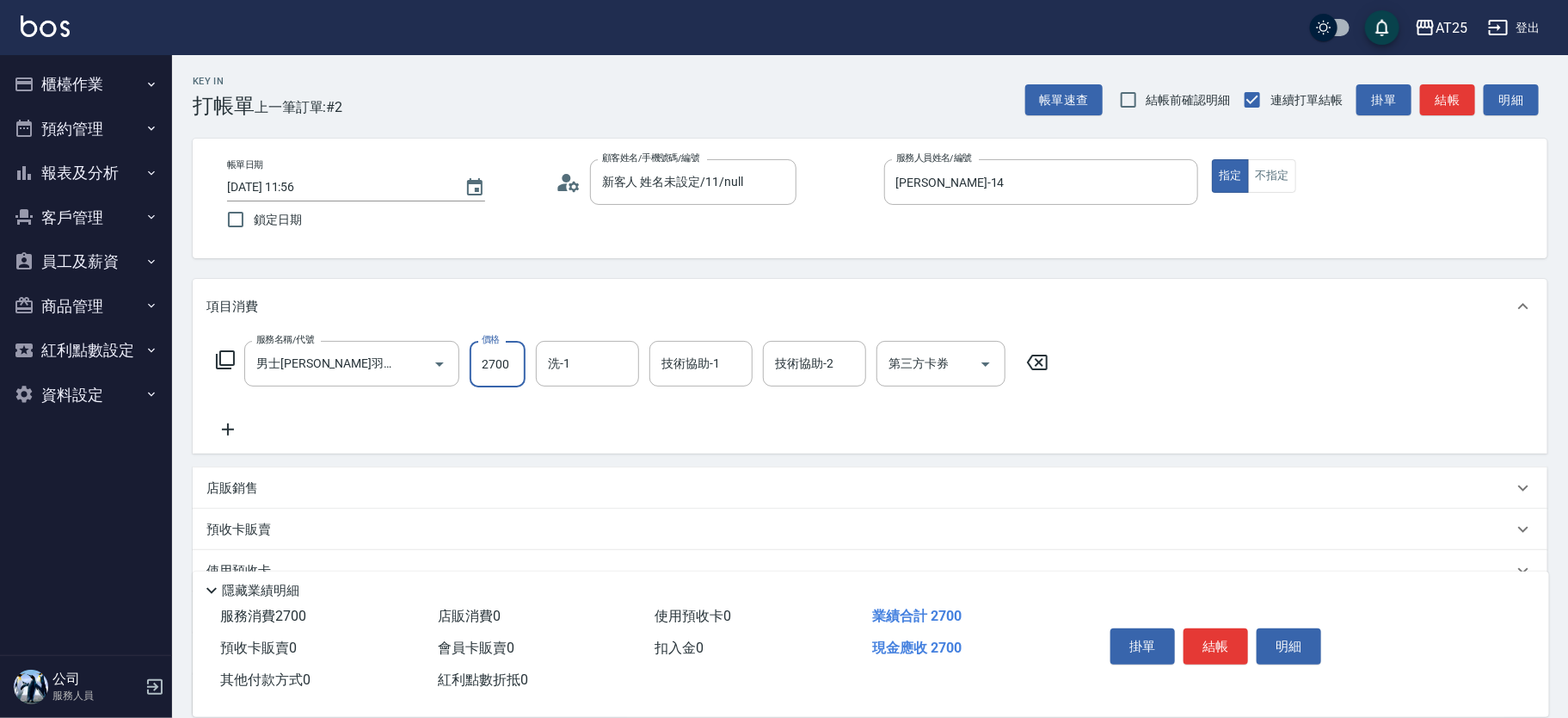
click at [504, 362] on input "2700" at bounding box center [497, 364] width 56 height 47
type input "0"
type input "60"
type input "606"
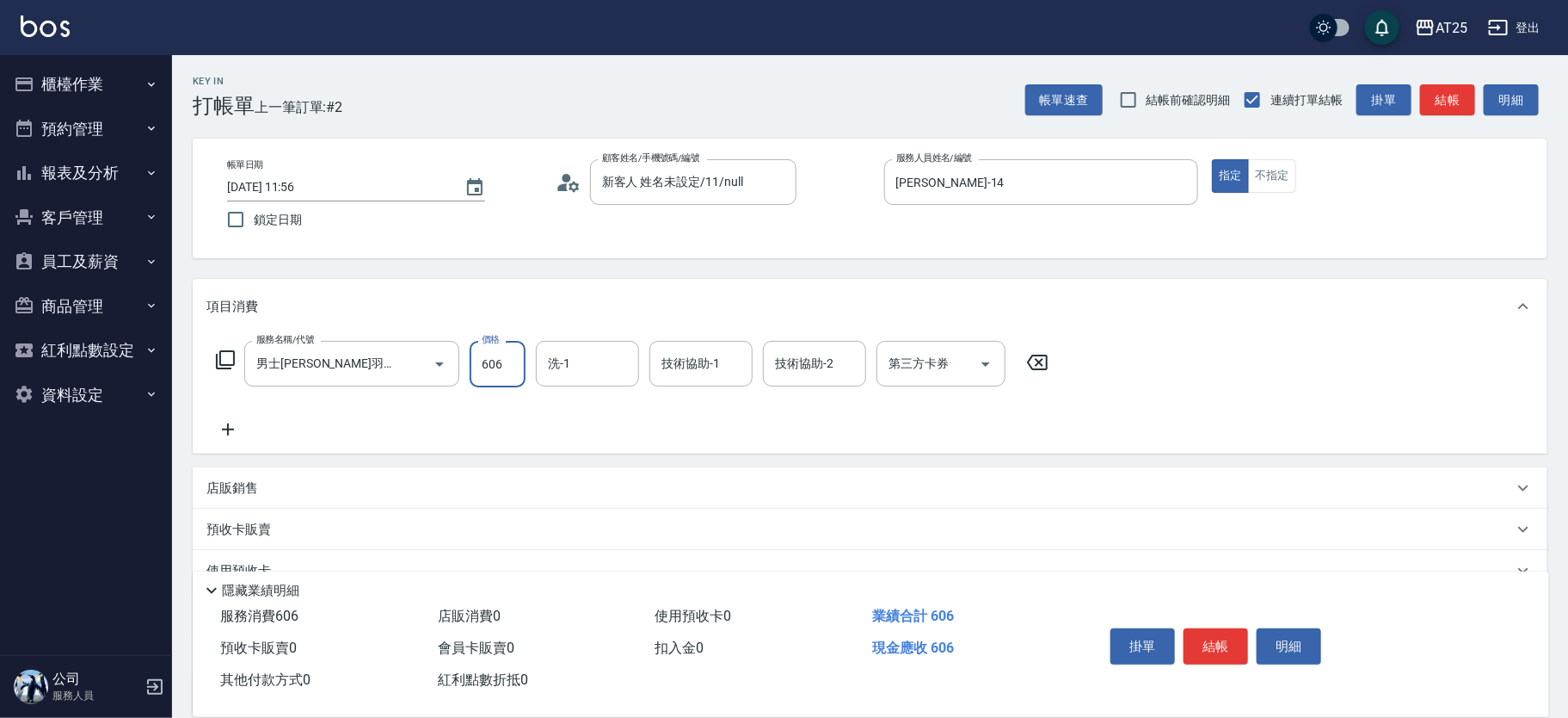
type input "600"
type input "6069"
type input "小宇-58"
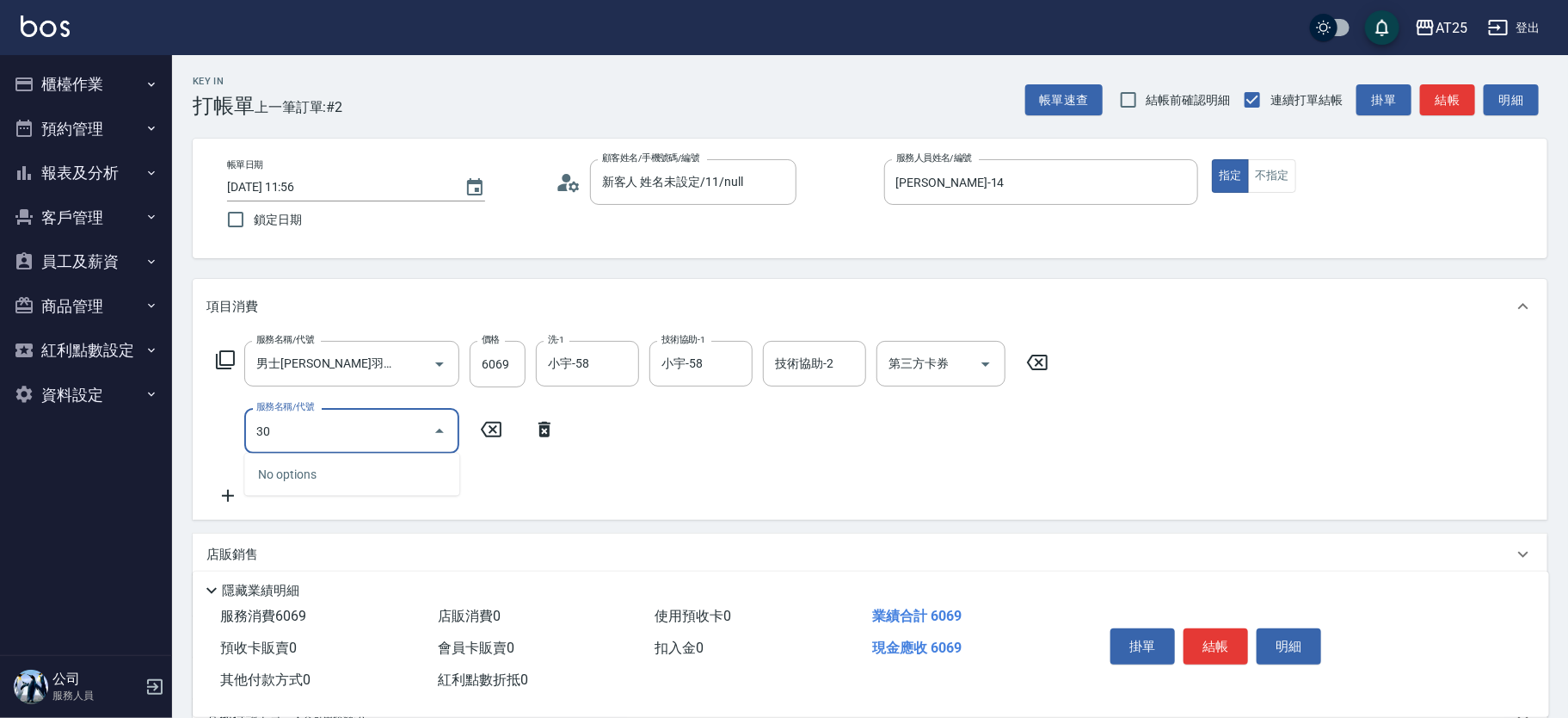
type input "301"
type input "750"
type input "燙髮(301)"
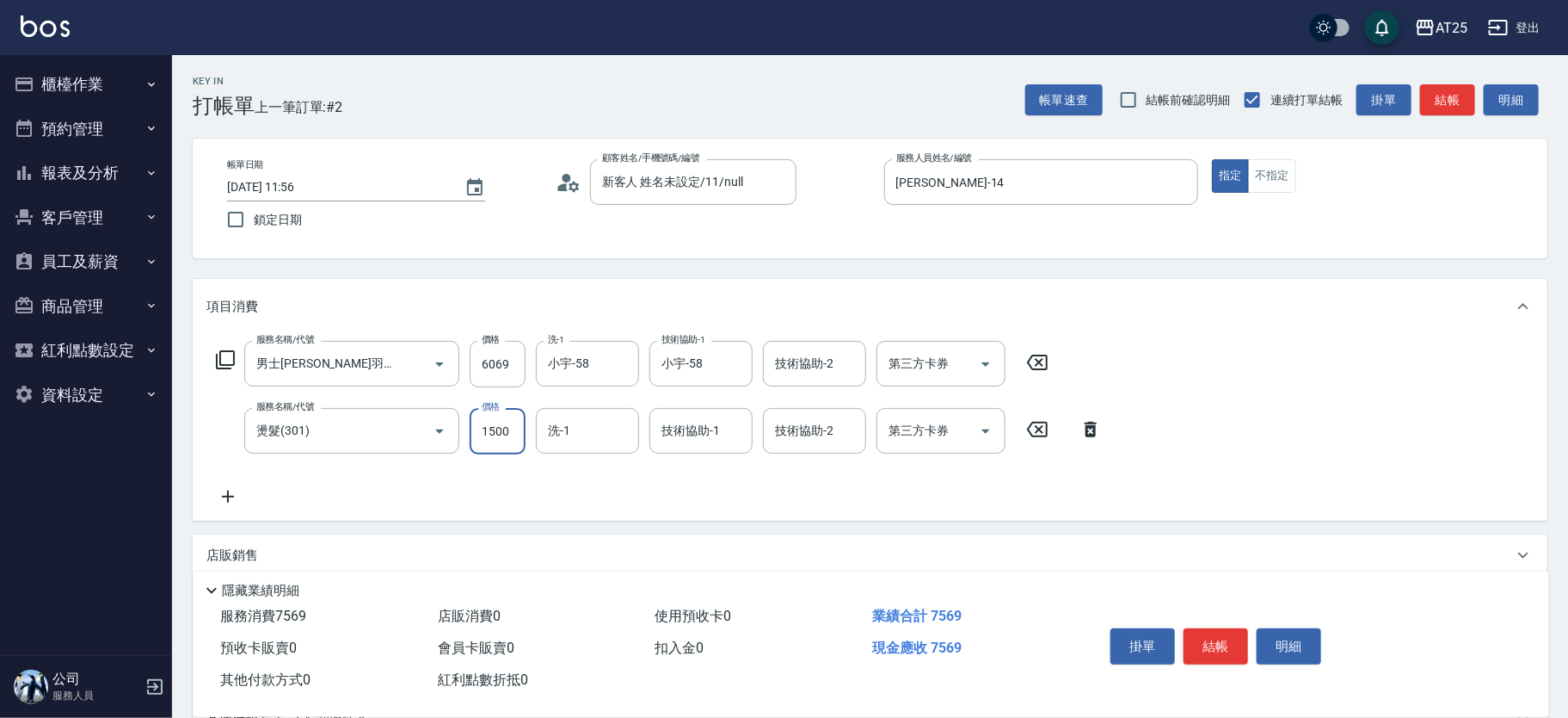
type input "600"
type input "0"
type input "小宇-58"
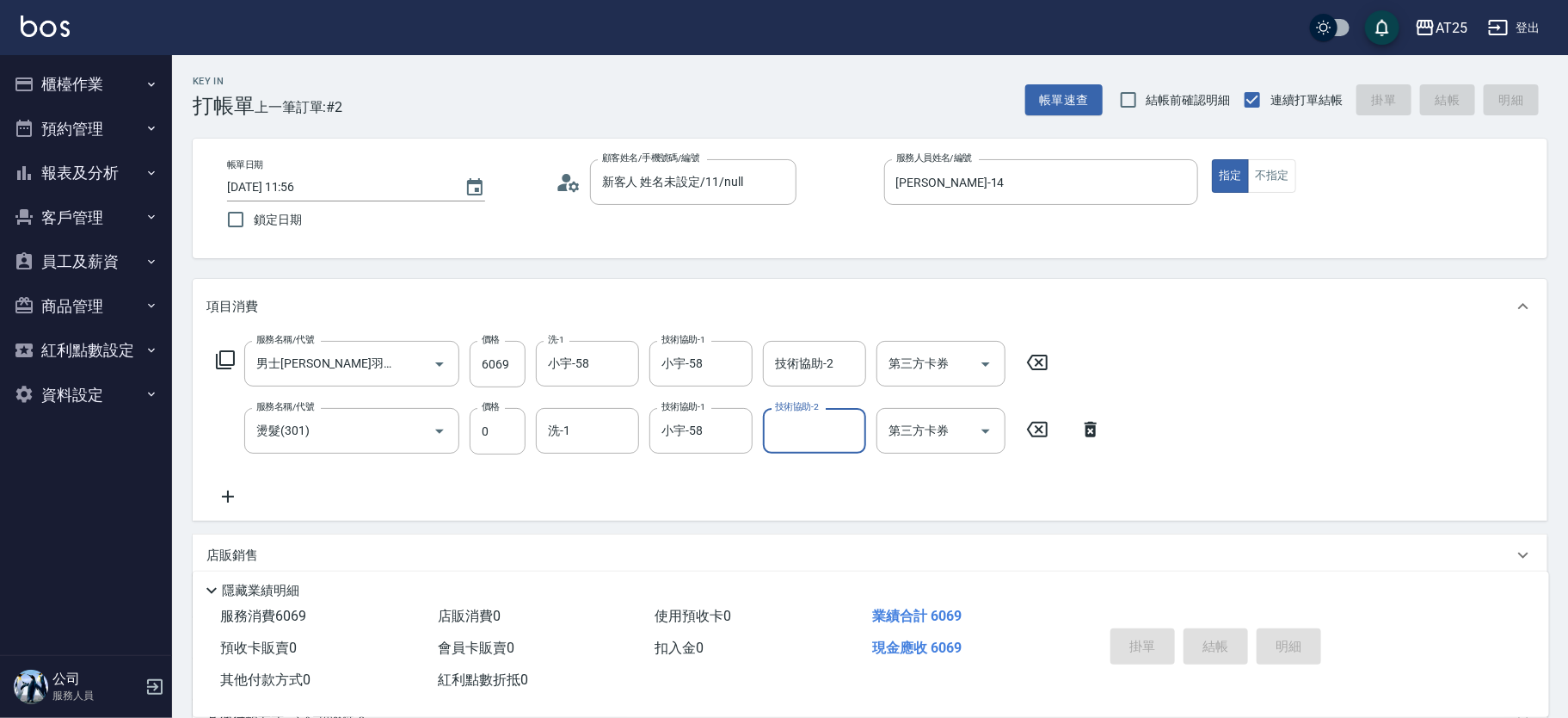
type input "2025/09/21 12:13"
type input "0"
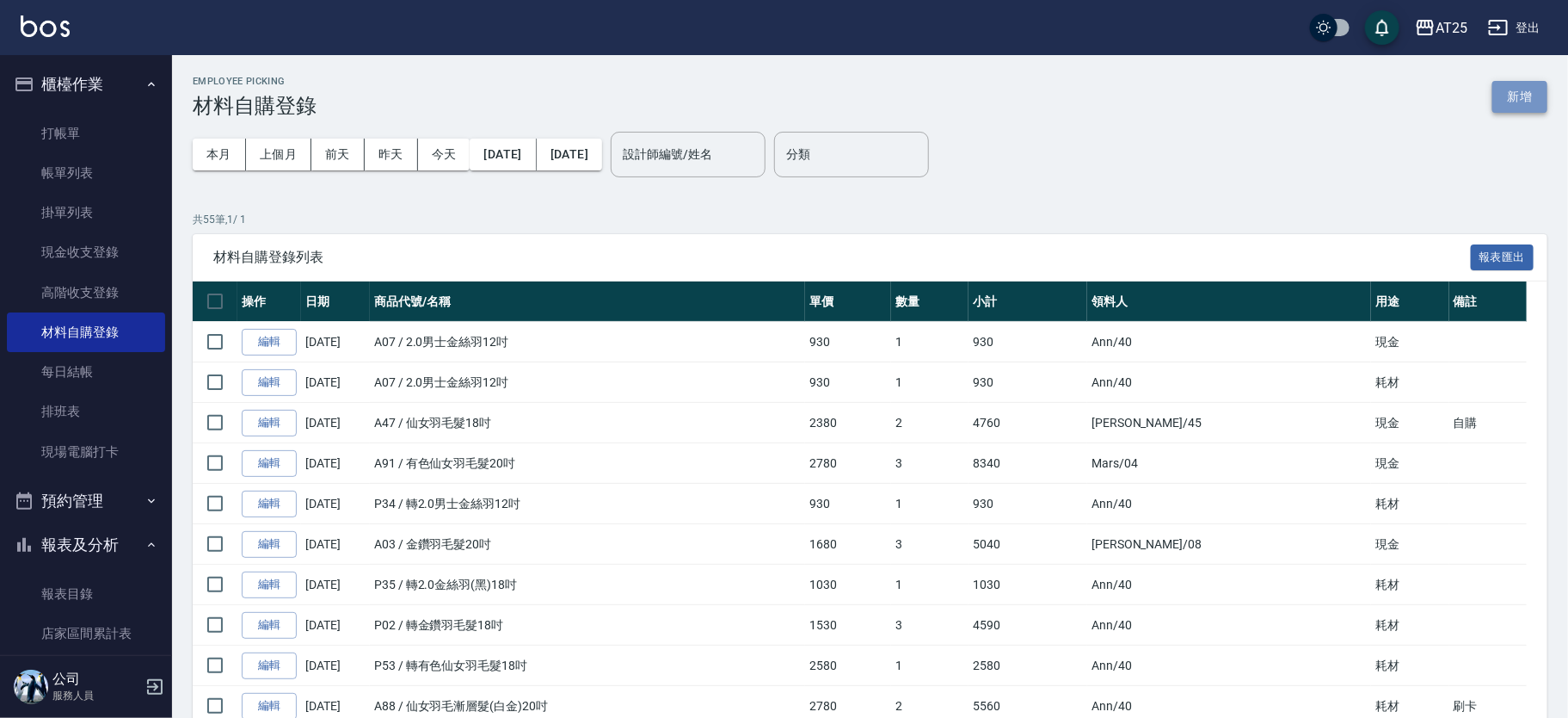
click at [1523, 96] on button "新增" at bounding box center [1520, 97] width 55 height 32
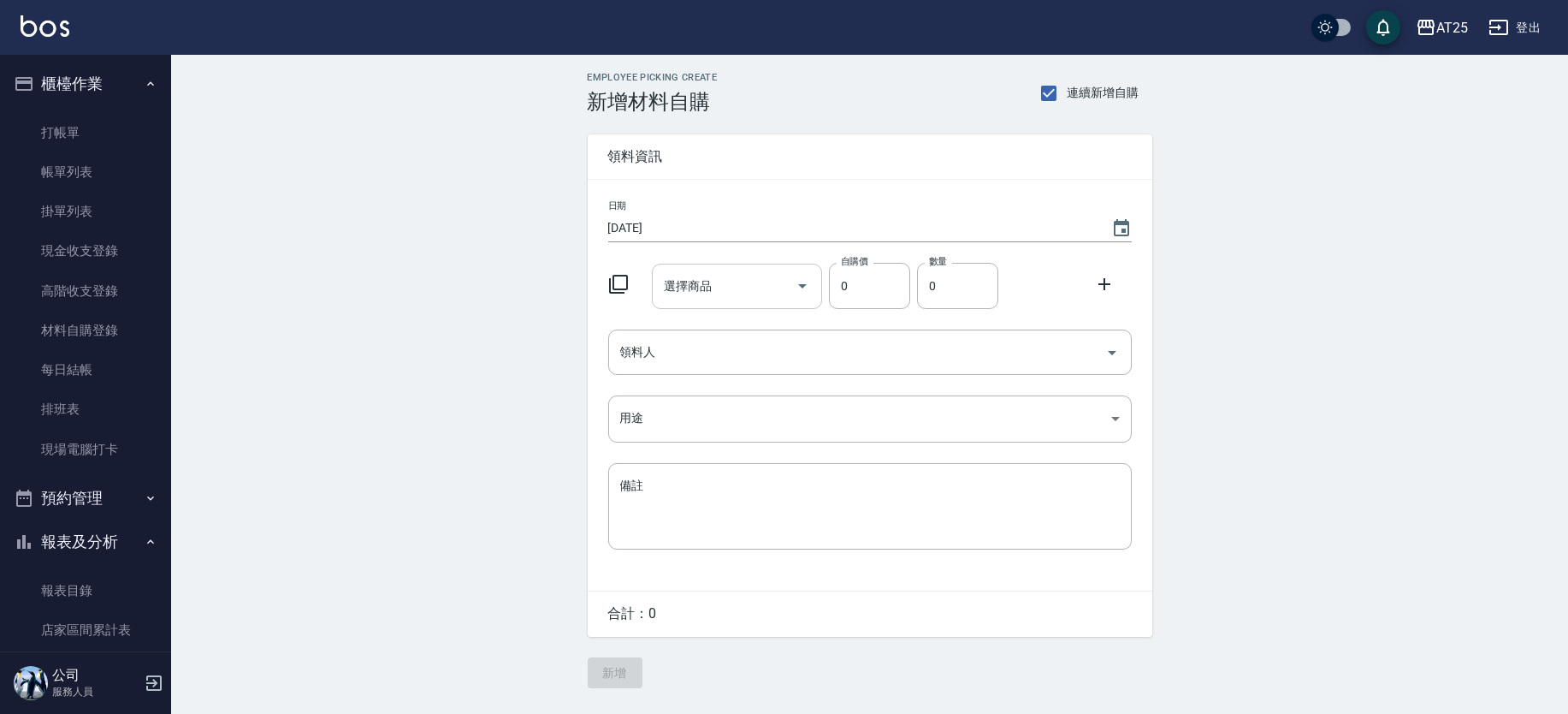
click at [700, 276] on div "選擇商品 選擇商品" at bounding box center [737, 286] width 170 height 45
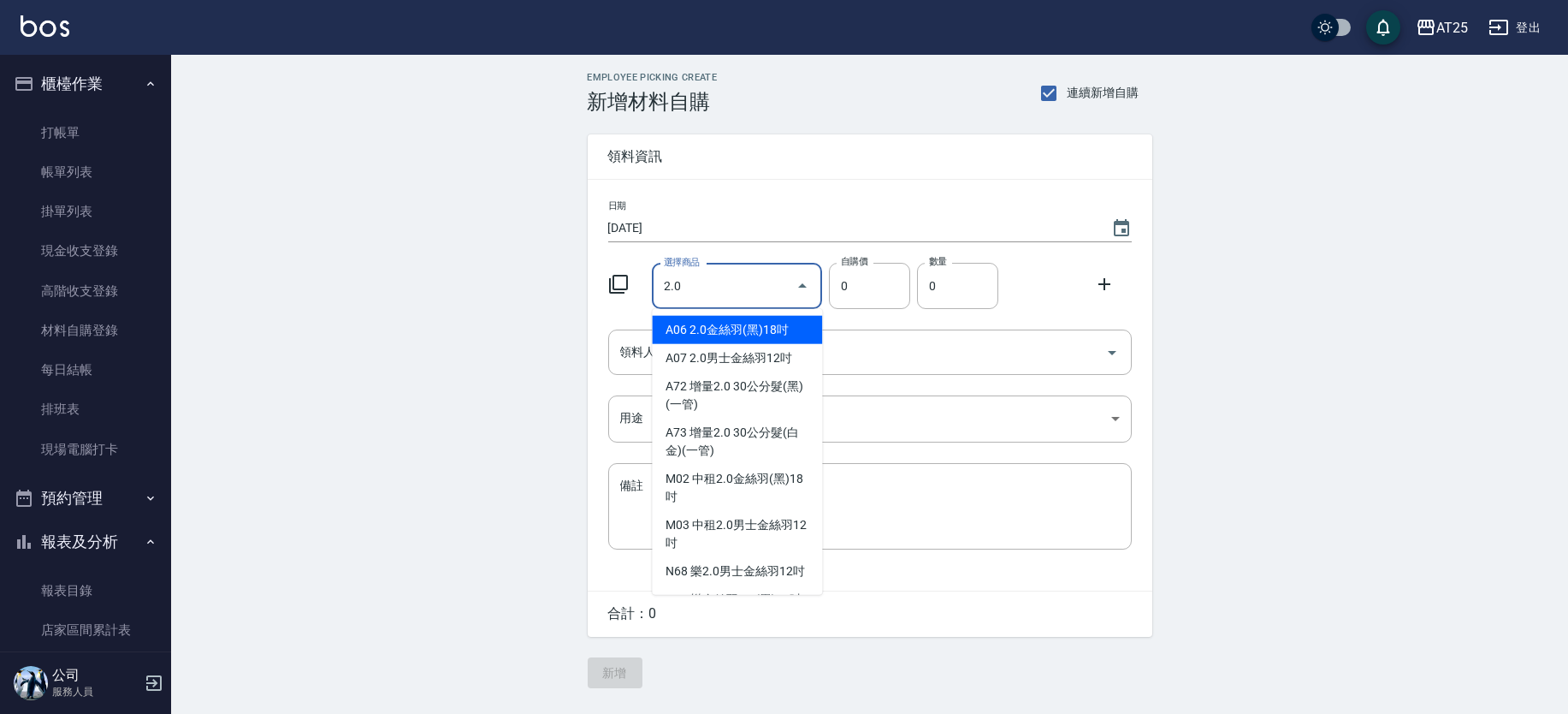
type input "2.0男士金絲羽12吋"
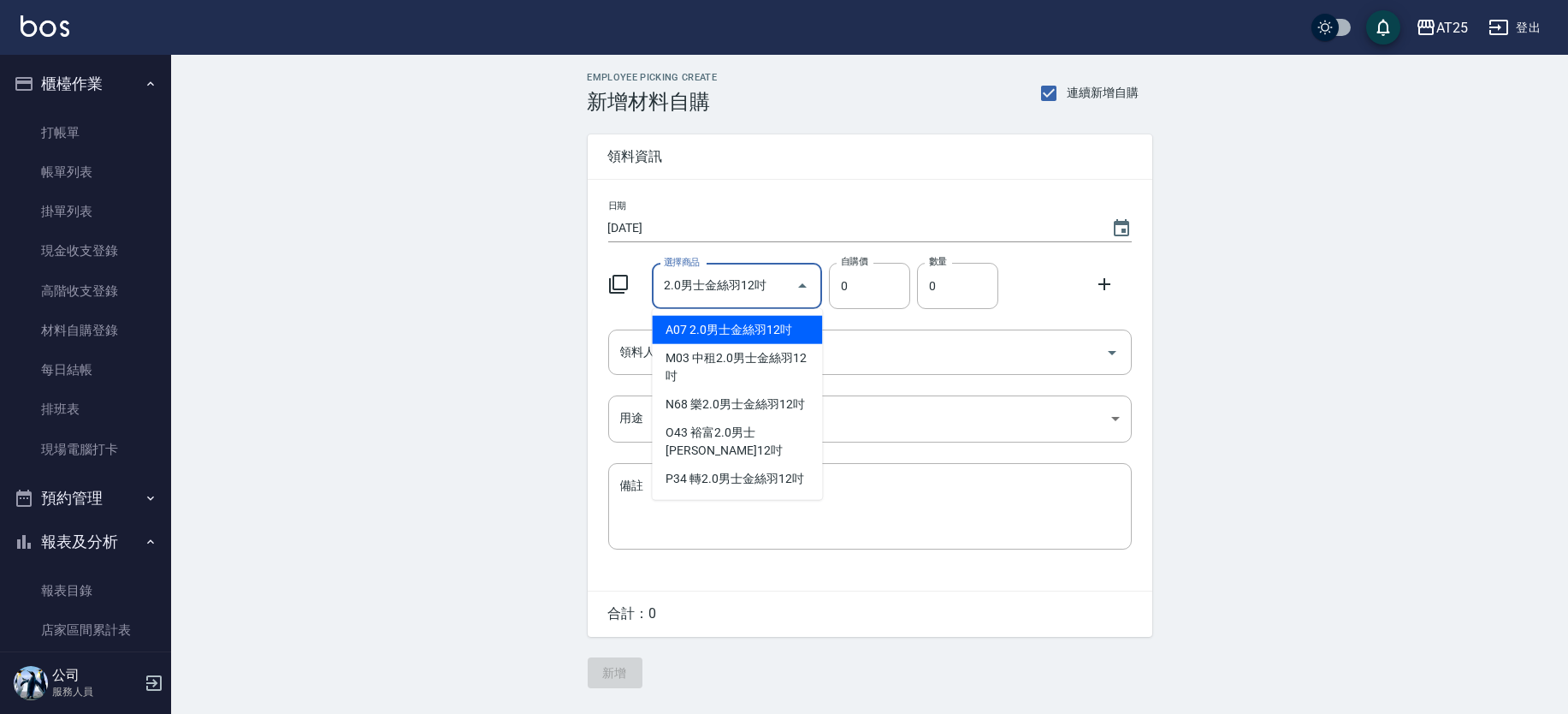
click at [793, 334] on li "A07 2.0男士金絲羽12吋" at bounding box center [737, 330] width 170 height 28
type input "930"
type input "1"
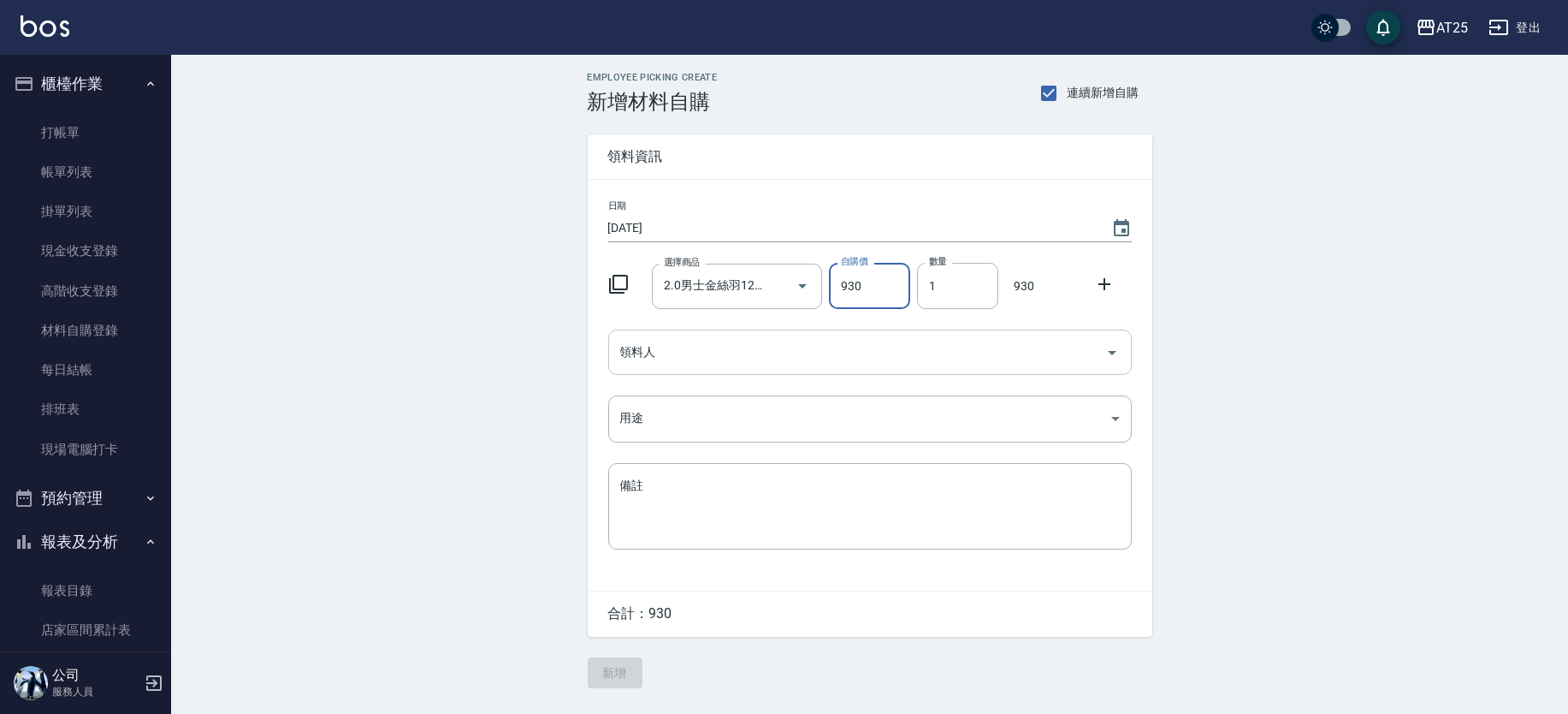
click at [699, 347] on input "領料人" at bounding box center [857, 352] width 482 height 30
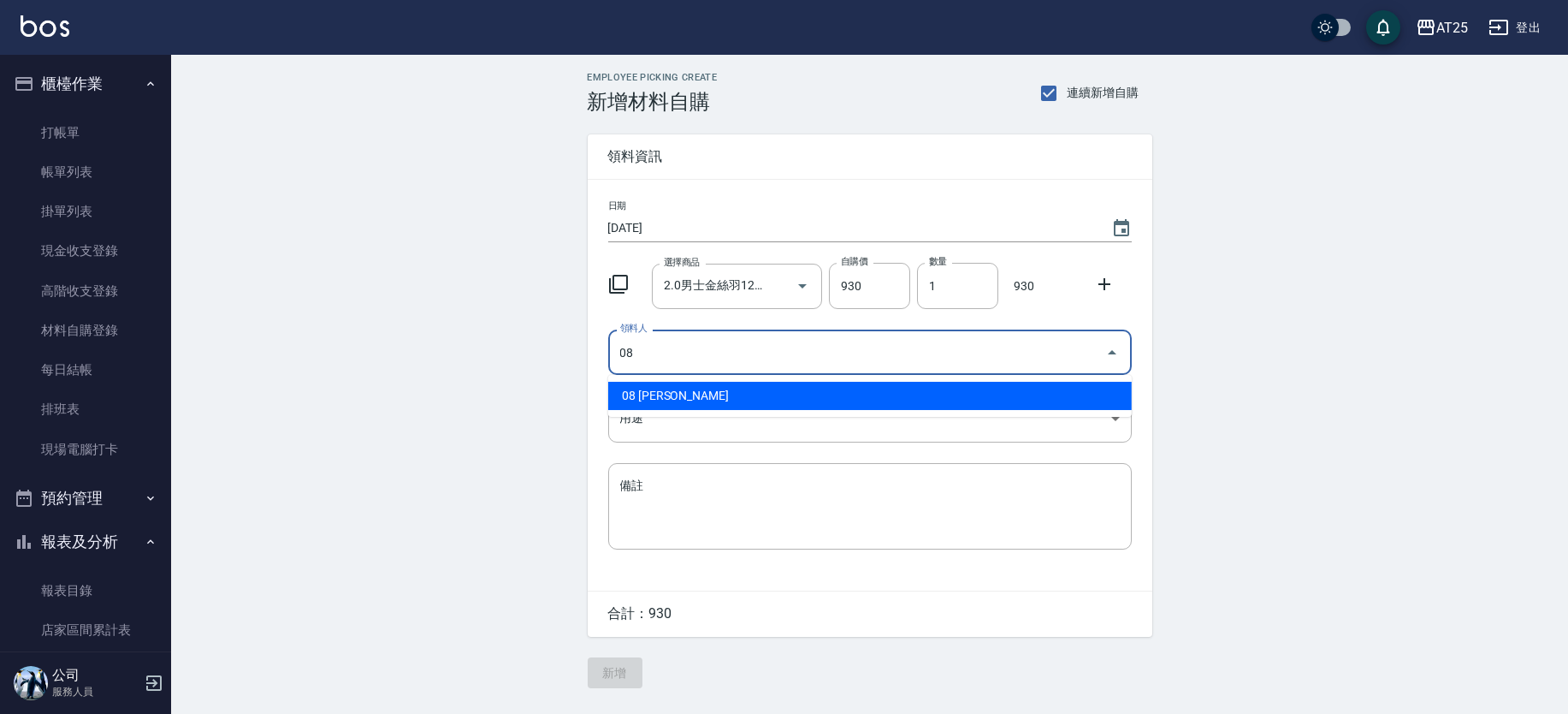
type input "08 Tony"
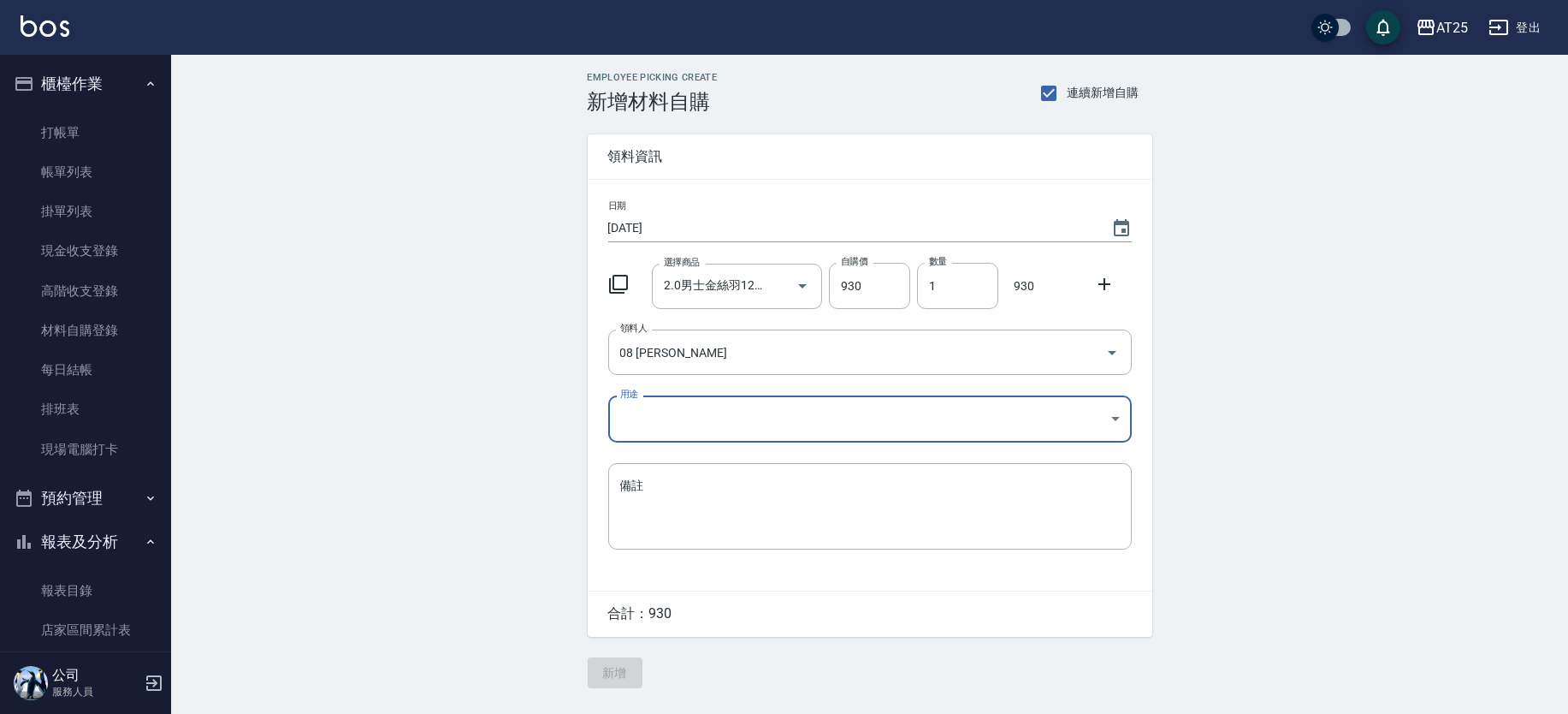
click at [681, 404] on body "AT25 登出 櫃檯作業 打帳單 帳單列表 掛單列表 現金收支登錄 高階收支登錄 材料自購登錄 每日結帳 排班表 現場電腦打卡 預約管理 預約管理 單日預約紀…" at bounding box center [784, 357] width 1568 height 714
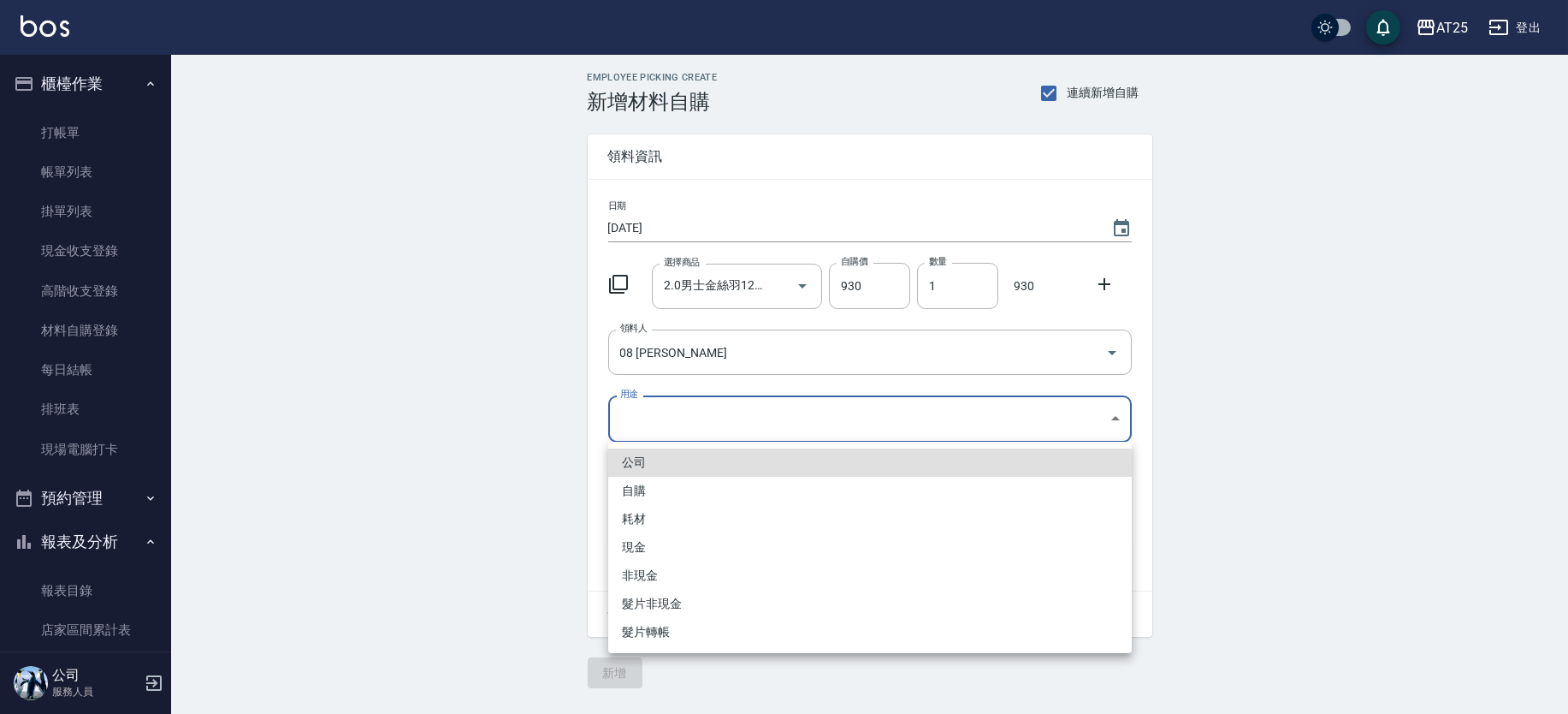
click at [651, 546] on li "現金" at bounding box center [870, 547] width 523 height 28
type input "現金"
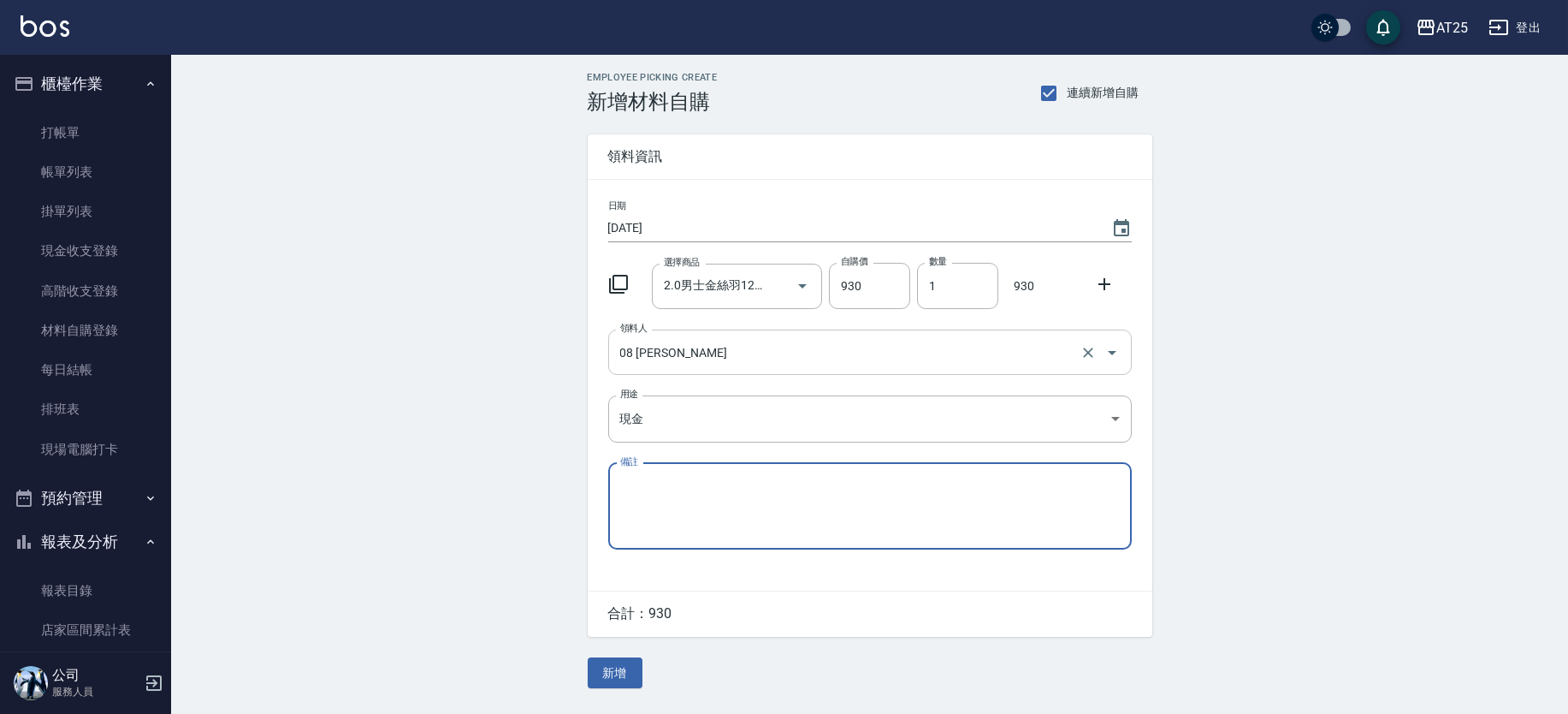
click at [714, 366] on input "08 Tony" at bounding box center [846, 352] width 460 height 30
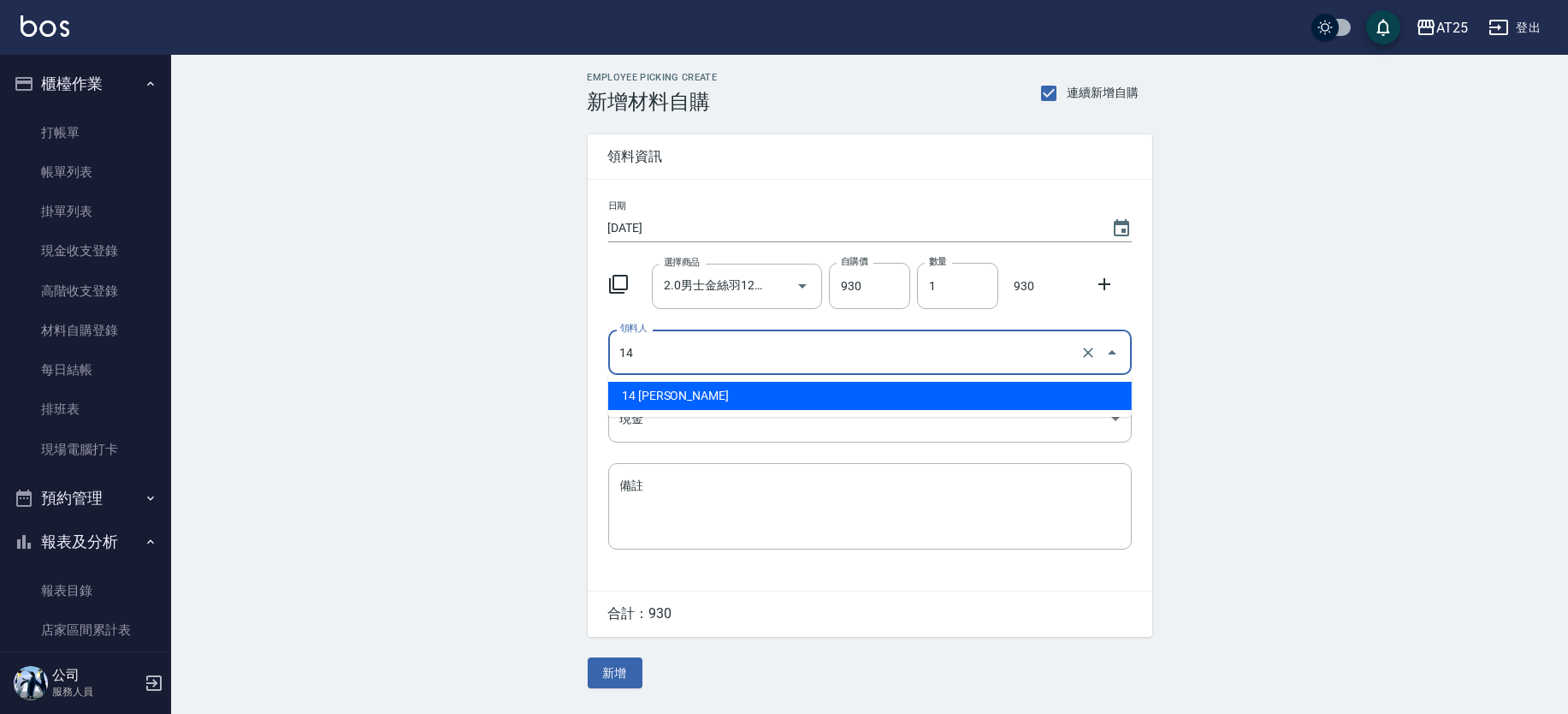
type input "14 Ken"
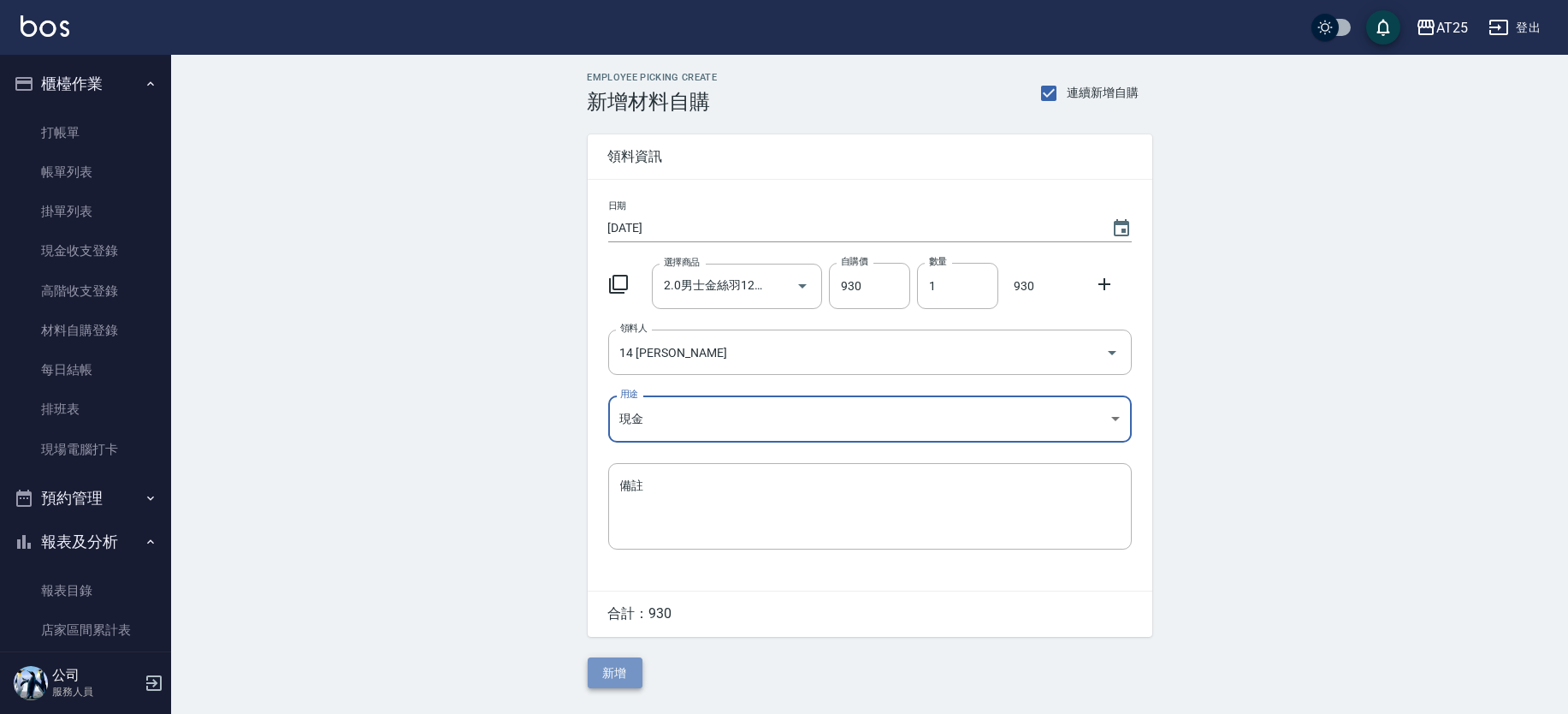
click at [623, 669] on button "新增" at bounding box center [615, 673] width 55 height 32
